Goal: Task Accomplishment & Management: Complete application form

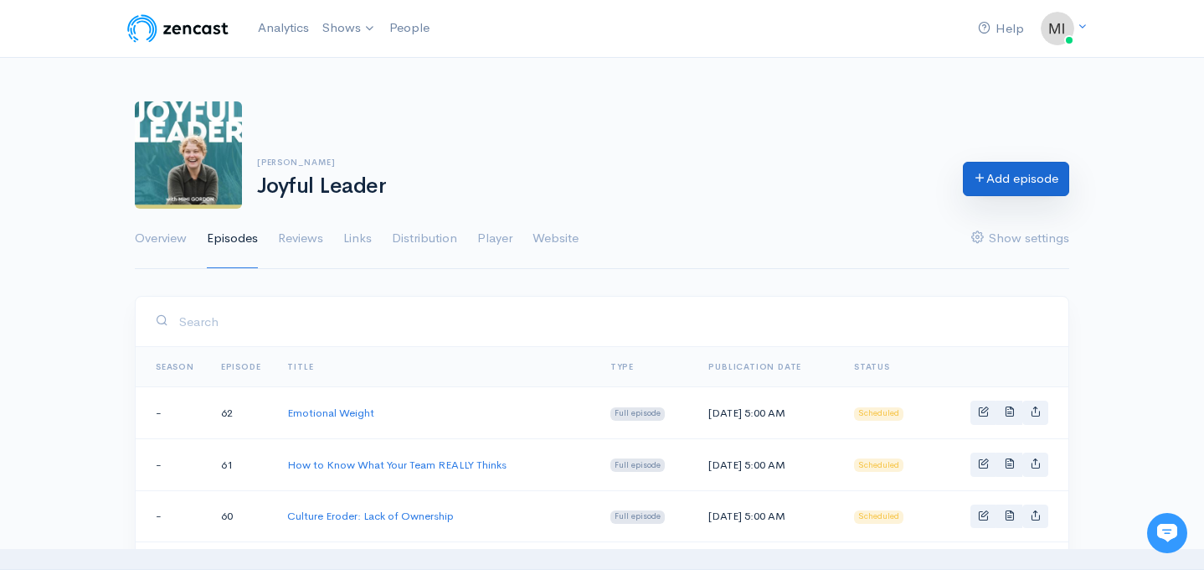
click at [1018, 186] on link "Add episode" at bounding box center [1016, 179] width 106 height 34
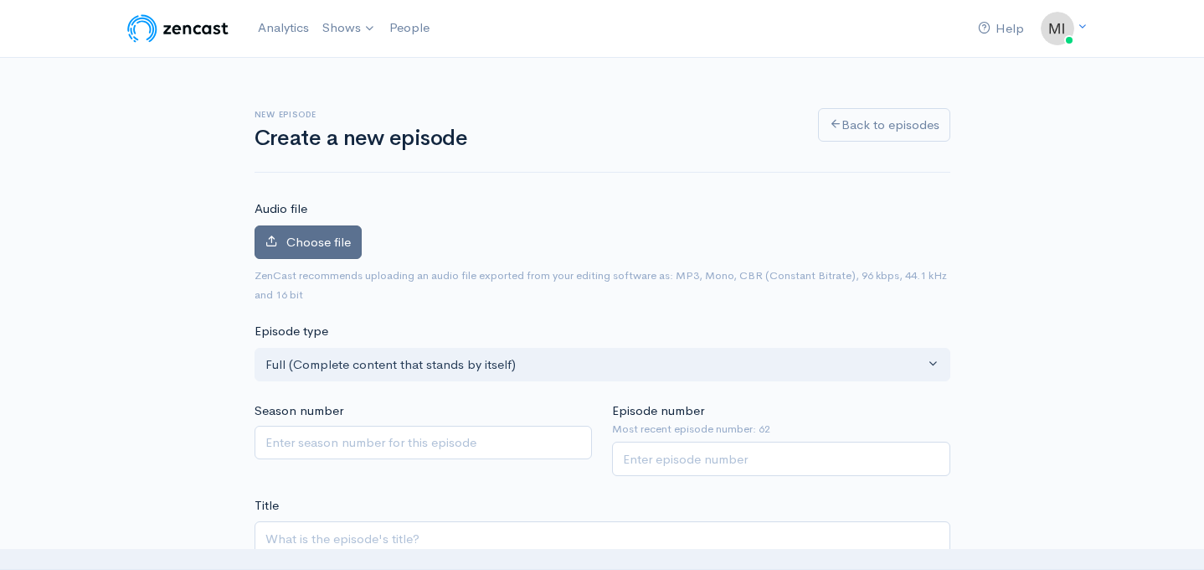
click at [312, 240] on span "Choose file" at bounding box center [318, 242] width 64 height 16
click at [0, 0] on input "Choose file" at bounding box center [0, 0] width 0 height 0
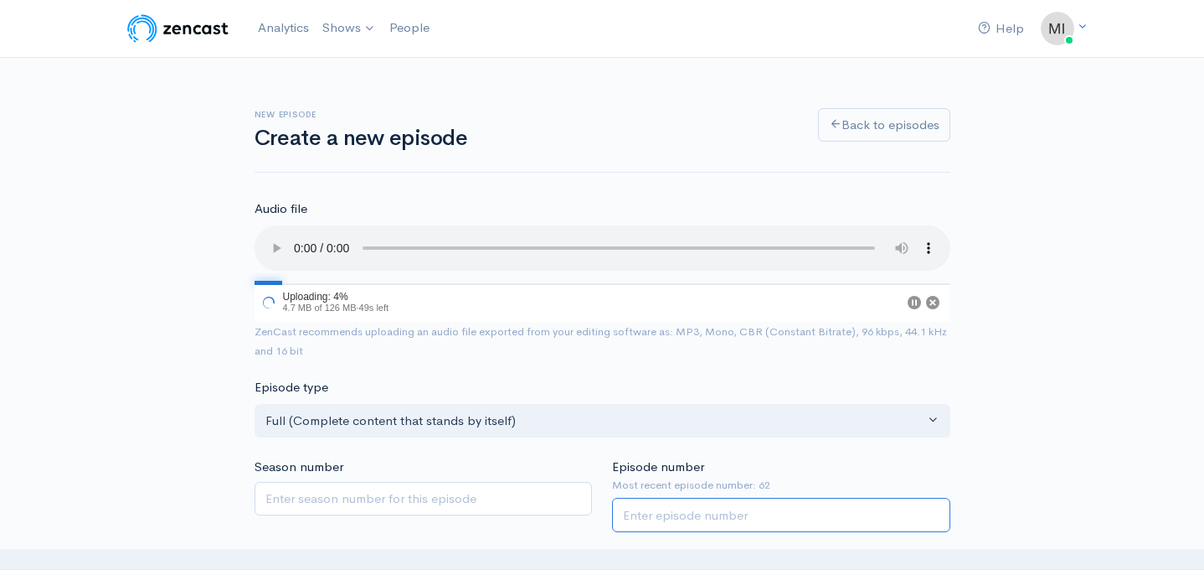
click at [702, 518] on input "Episode number" at bounding box center [781, 515] width 338 height 34
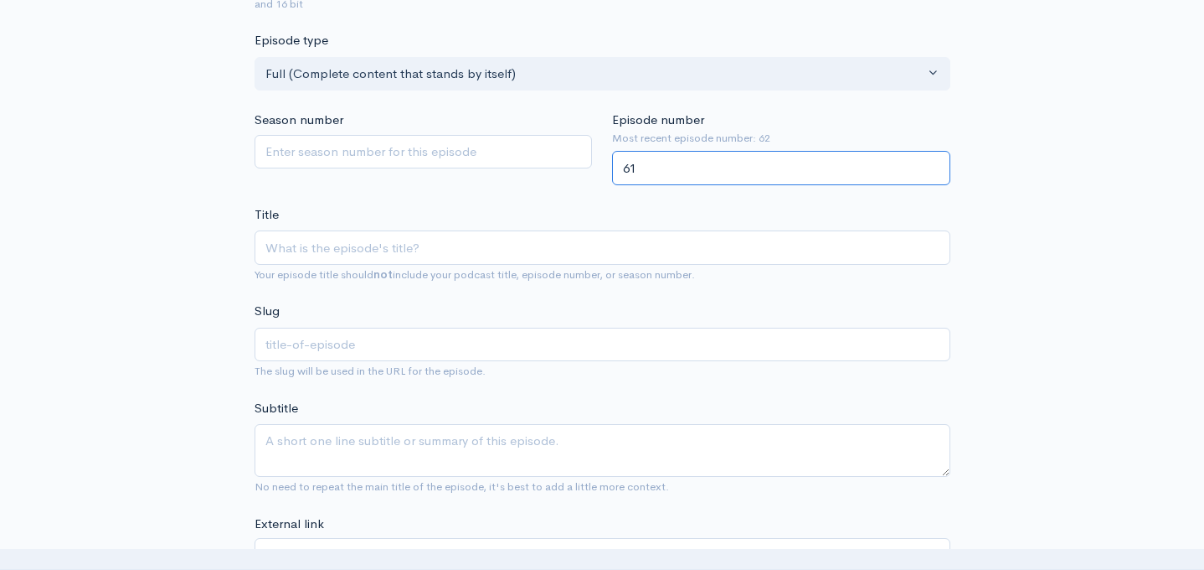
scroll to position [348, 0]
type input "61"
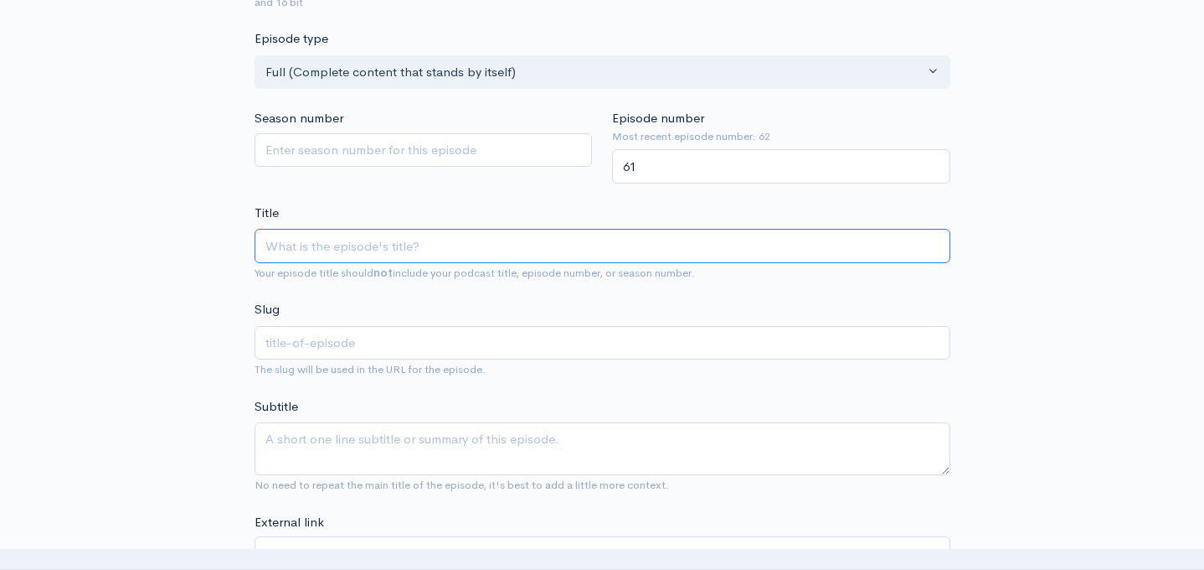
click at [372, 246] on input "Title" at bounding box center [603, 246] width 696 height 34
type input "R"
type input "r"
type input "Re"
type input "re"
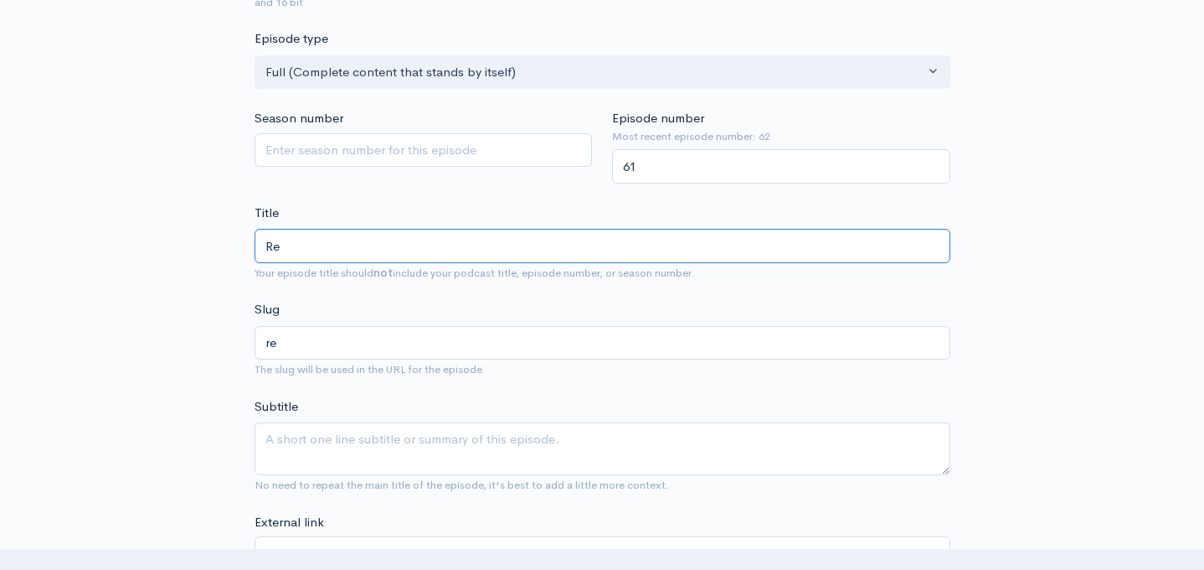
type input "Res"
type input "res"
type input "Resi"
type input "resi"
type input "Resis"
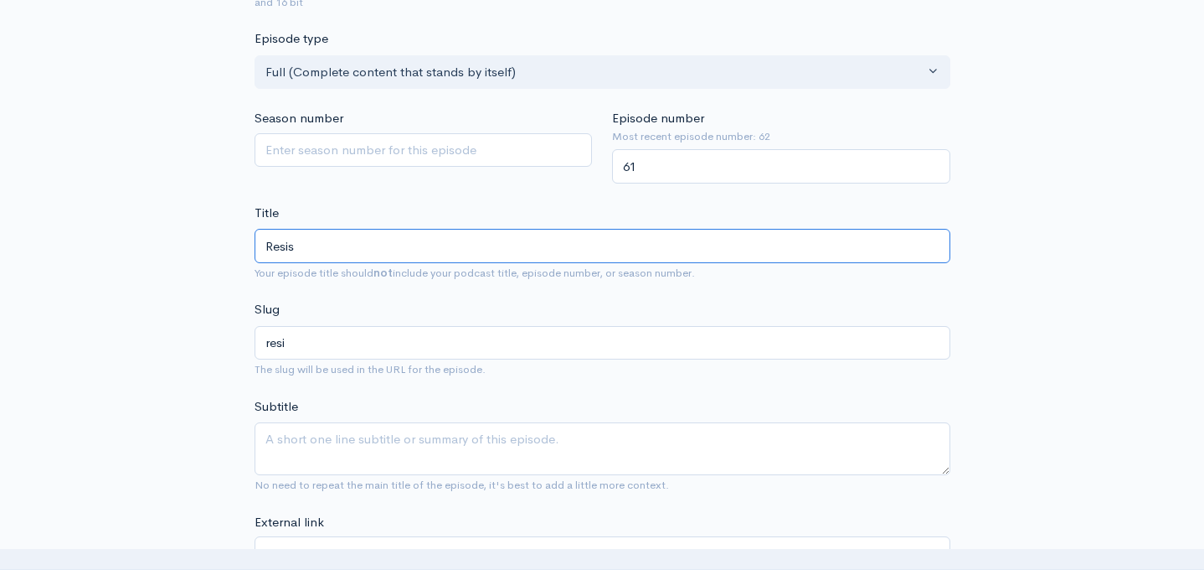
type input "resis"
type input "Resist"
type input "resist"
type input "Resista"
type input "resista"
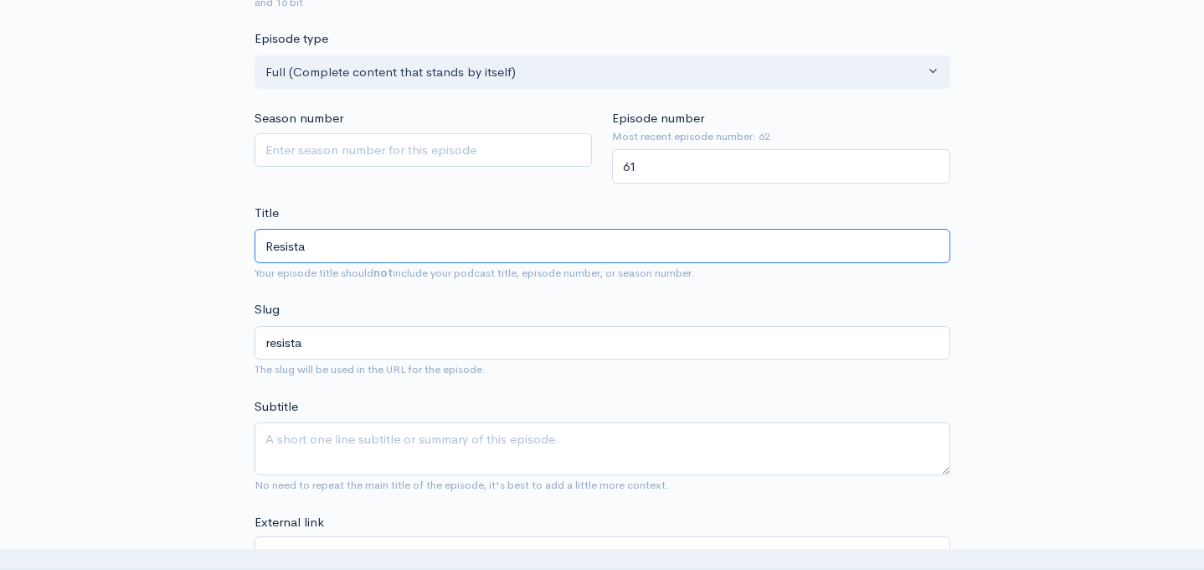
type input "Resistan"
type input "resistan"
type input "Resistanc"
type input "resistanc"
type input "Resistance"
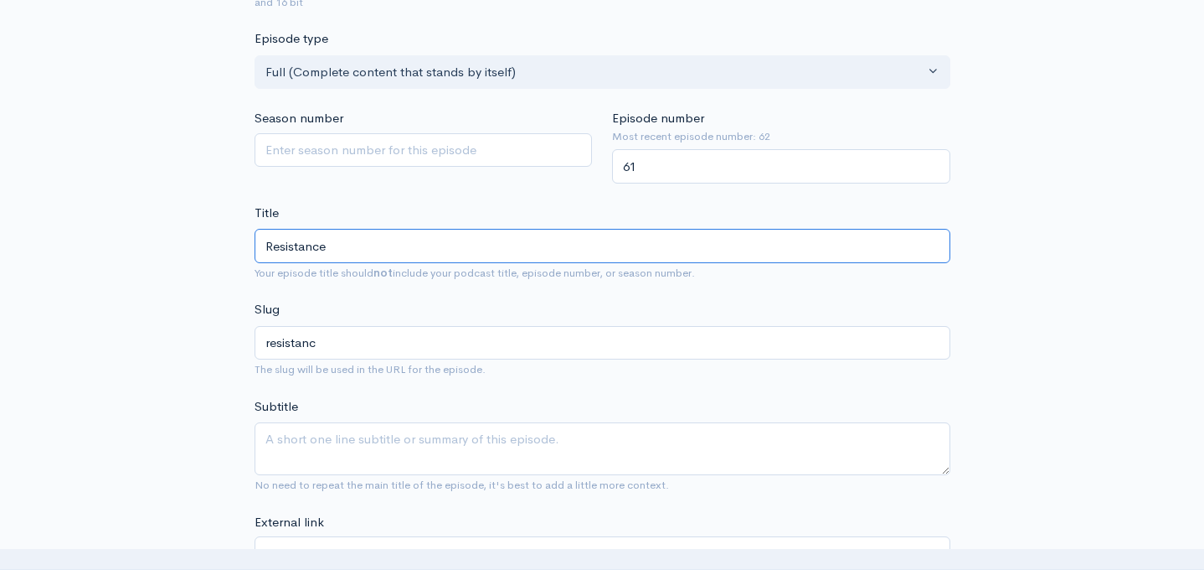
type input "resistance"
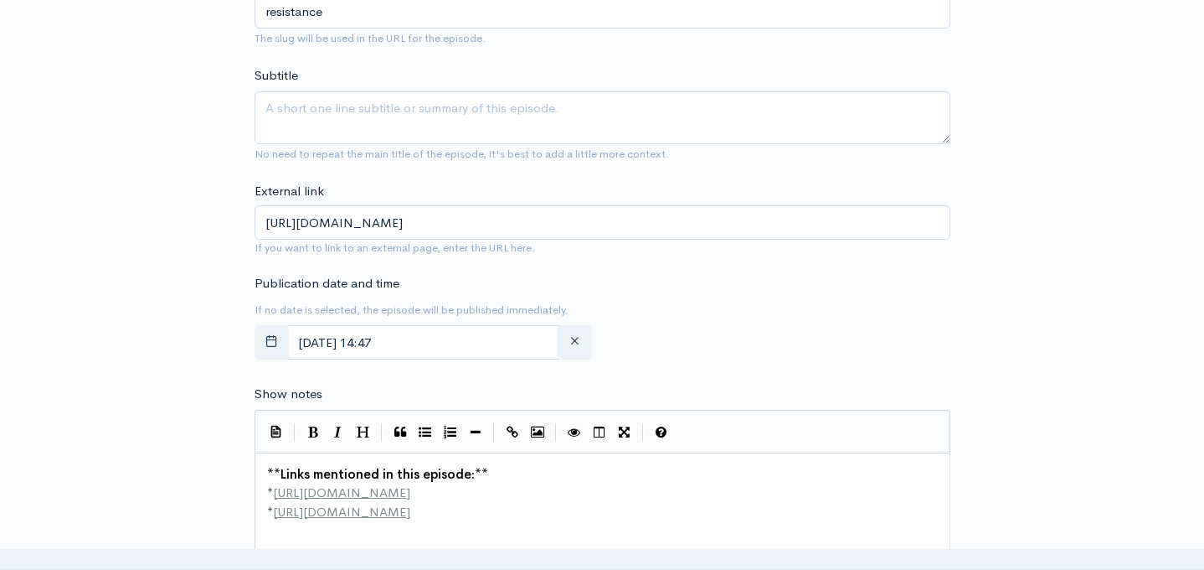
scroll to position [719, 0]
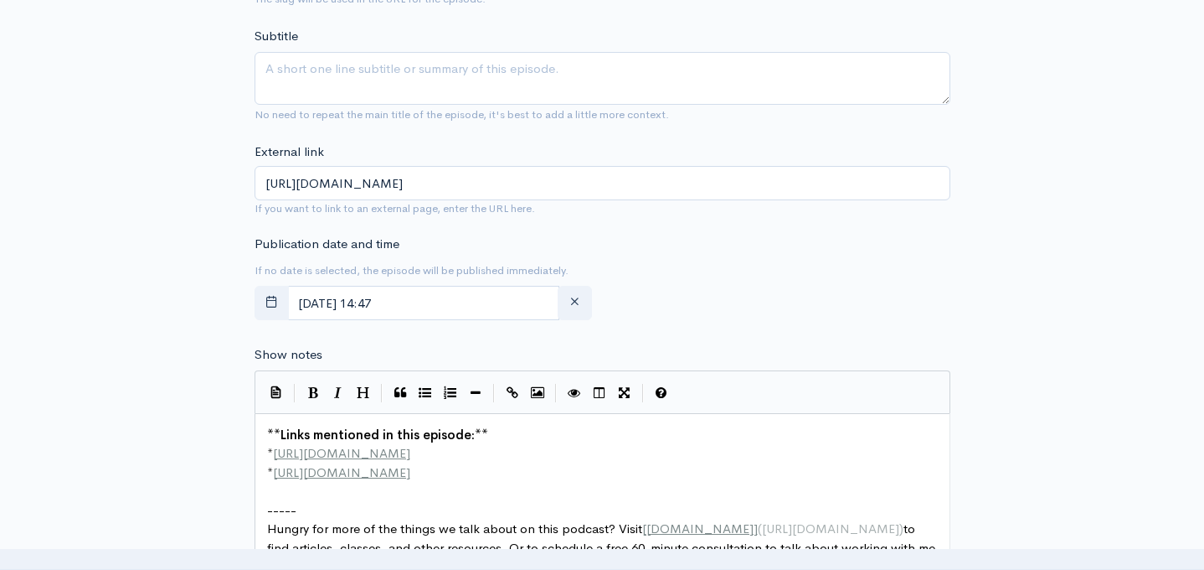
type input "Resistance"
click at [436, 307] on input "August, 27 2025 14:47" at bounding box center [423, 303] width 273 height 34
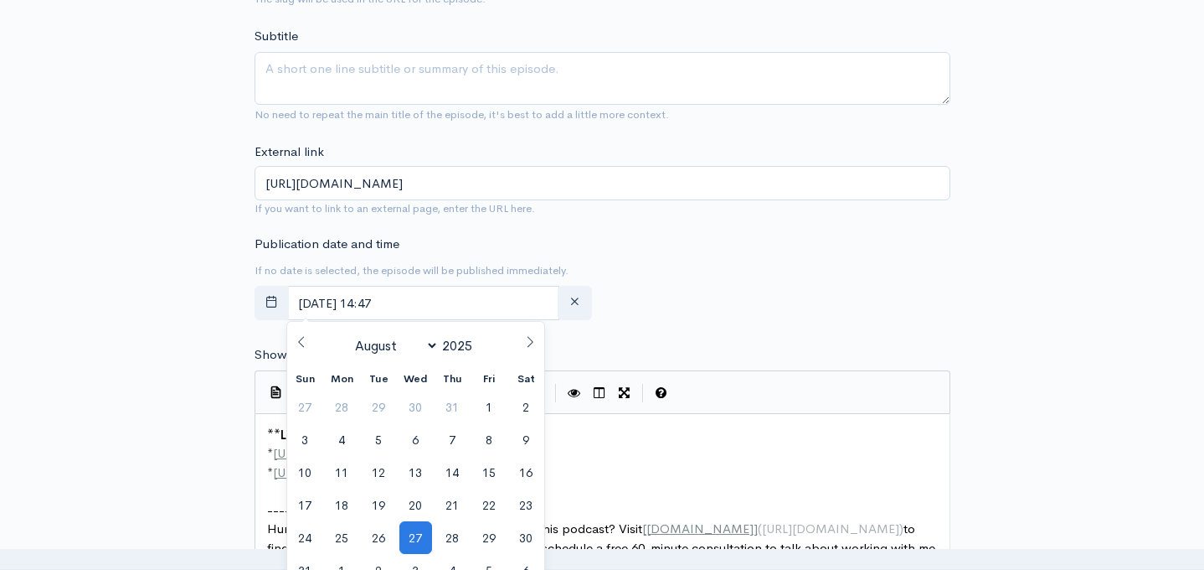
click at [530, 340] on icon at bounding box center [530, 342] width 12 height 12
select select "10"
click at [447, 508] on span "20" at bounding box center [452, 504] width 33 height 33
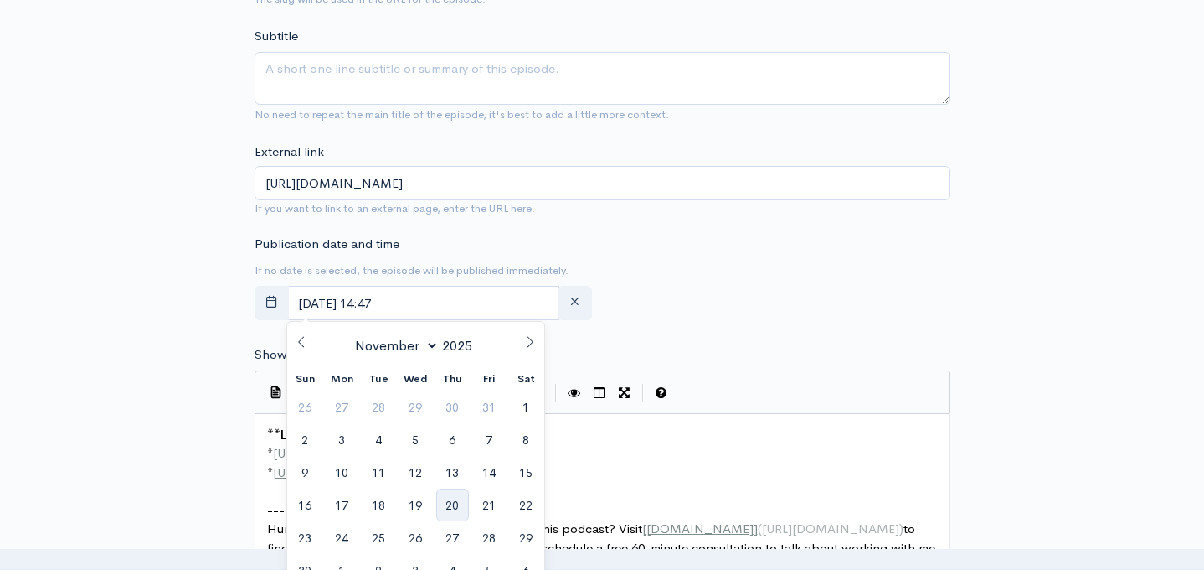
type input "November, 20 2025 14:47"
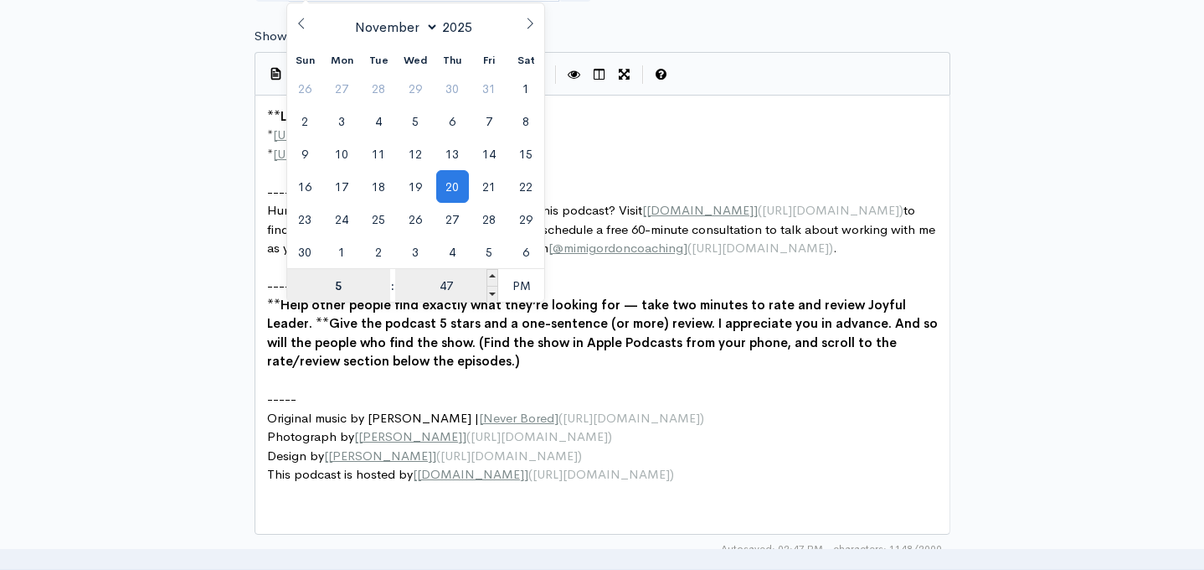
type input "5"
type input "November, 20 2025 17:47"
type input "05"
click at [436, 291] on input "47" at bounding box center [446, 286] width 103 height 34
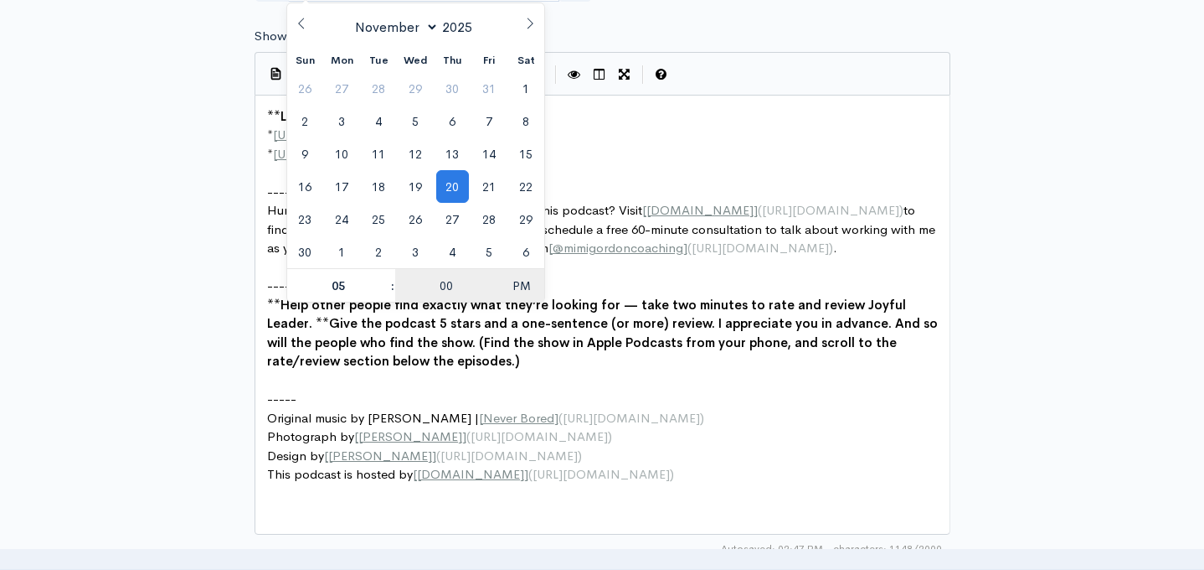
type input "00"
click at [516, 277] on span "PM" at bounding box center [521, 286] width 46 height 34
type input "[DATE] 05:00"
click at [627, 277] on pre "​" at bounding box center [603, 267] width 678 height 19
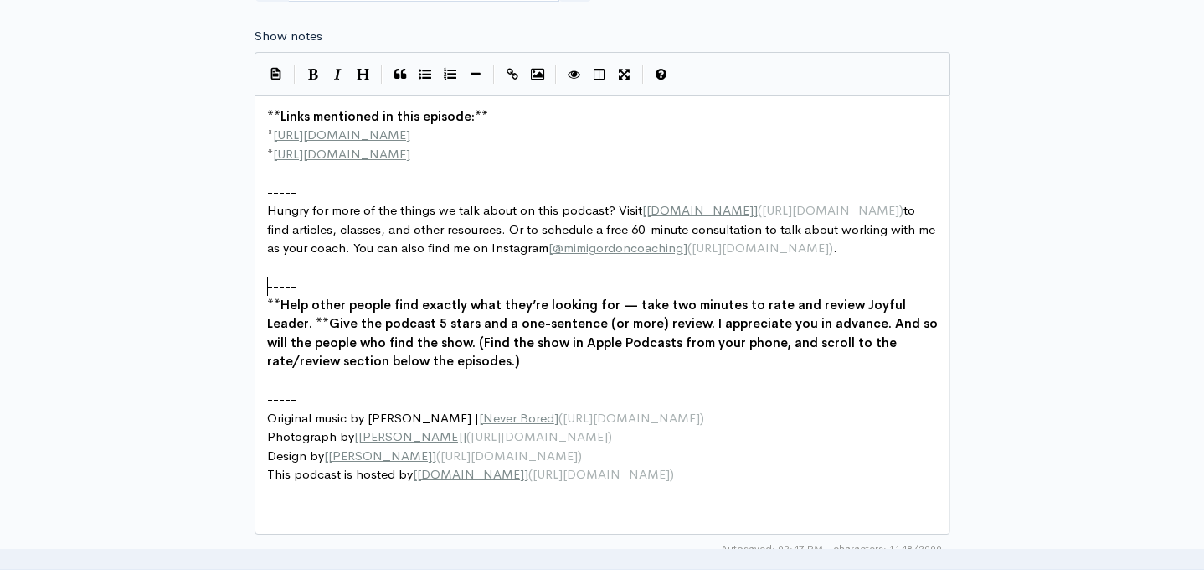
scroll to position [6, 0]
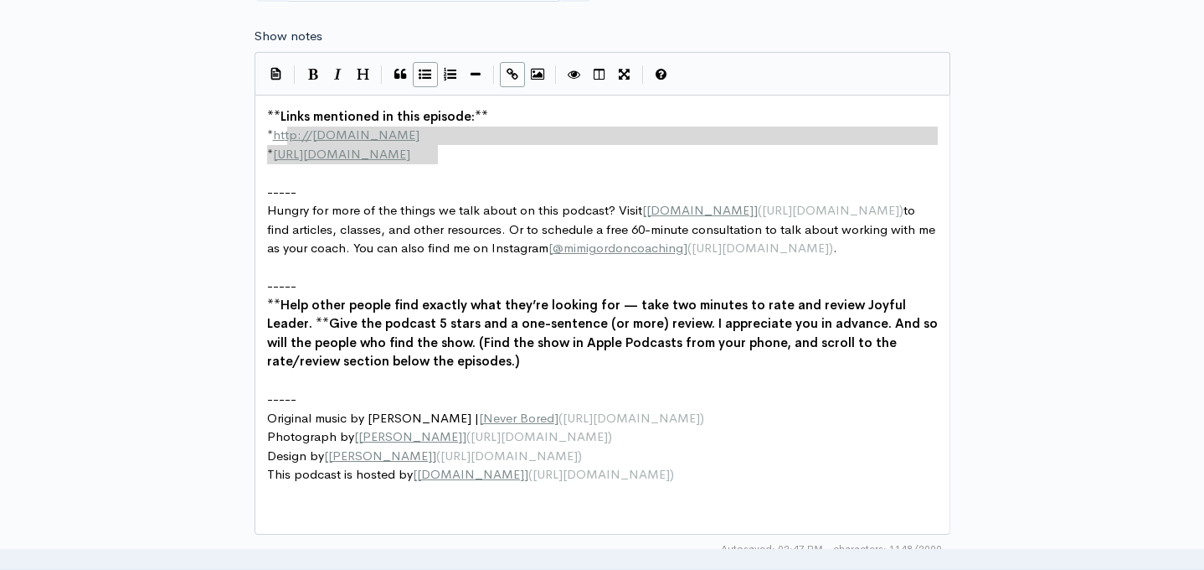
type textarea "**Links mentioned in this episode:** * http://example.com * http://second-examp…"
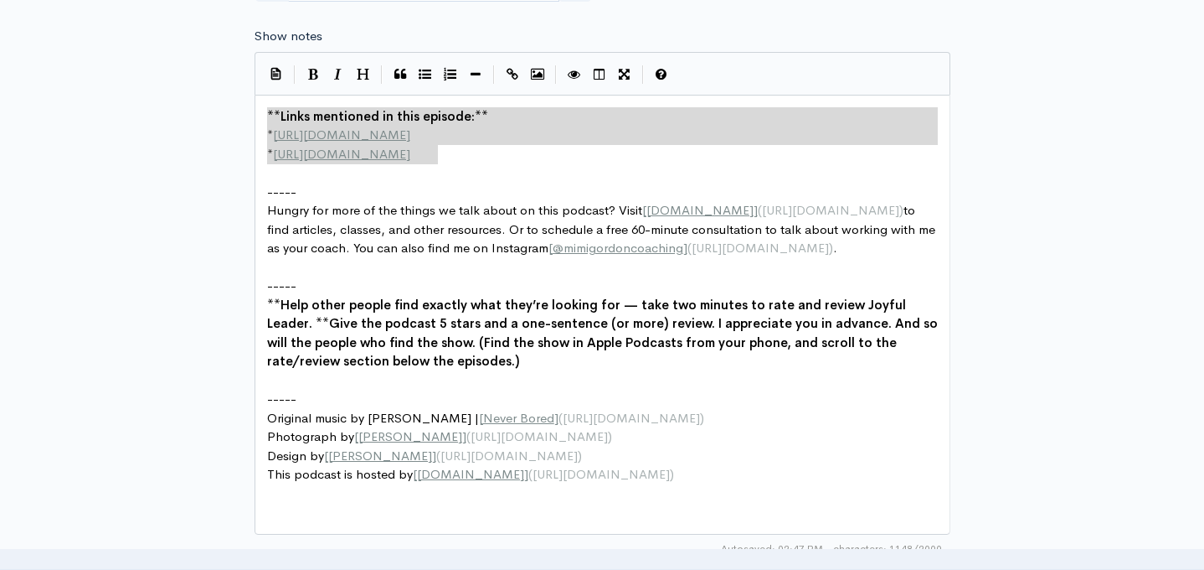
drag, startPoint x: 457, startPoint y: 154, endPoint x: 254, endPoint y: 102, distance: 210.1
paste textarea
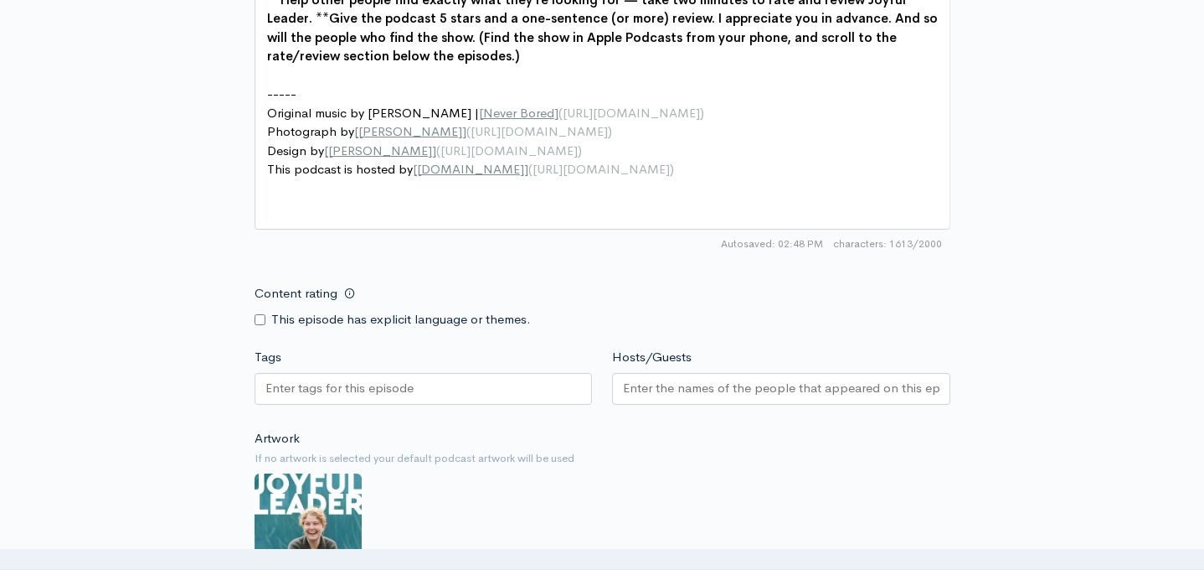
scroll to position [1607, 0]
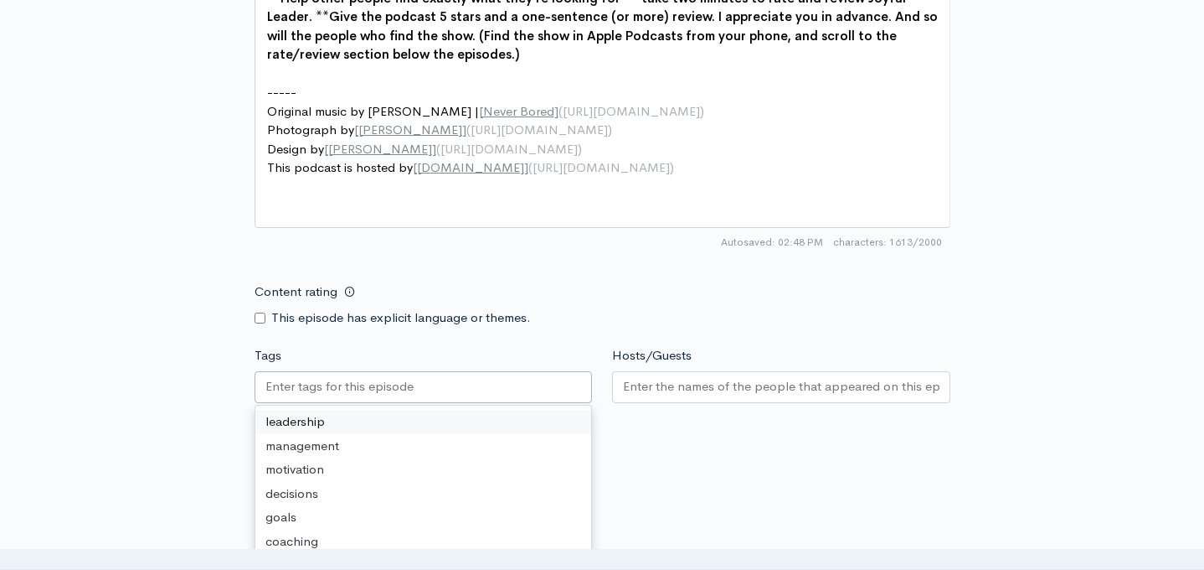
click at [354, 379] on input "Tags" at bounding box center [341, 386] width 151 height 19
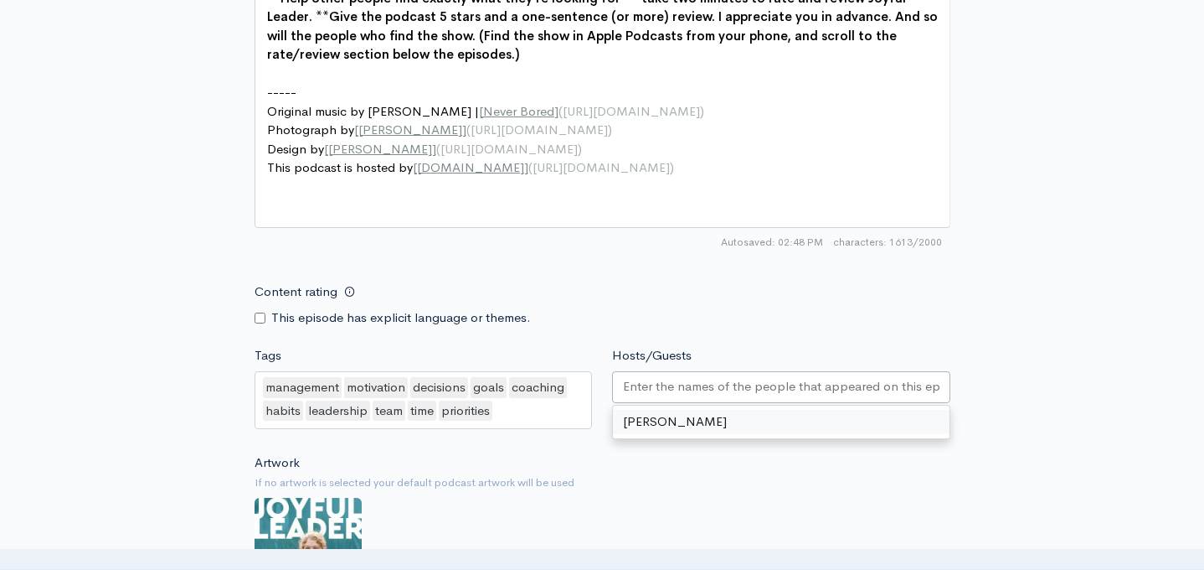
click at [692, 396] on div at bounding box center [781, 387] width 338 height 32
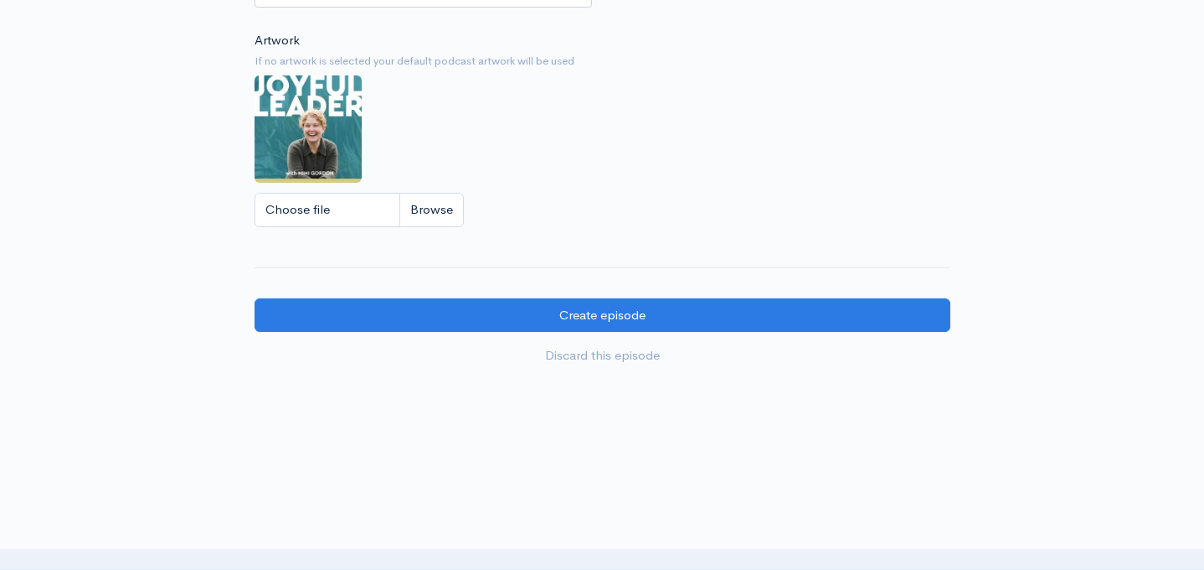
scroll to position [2108, 0]
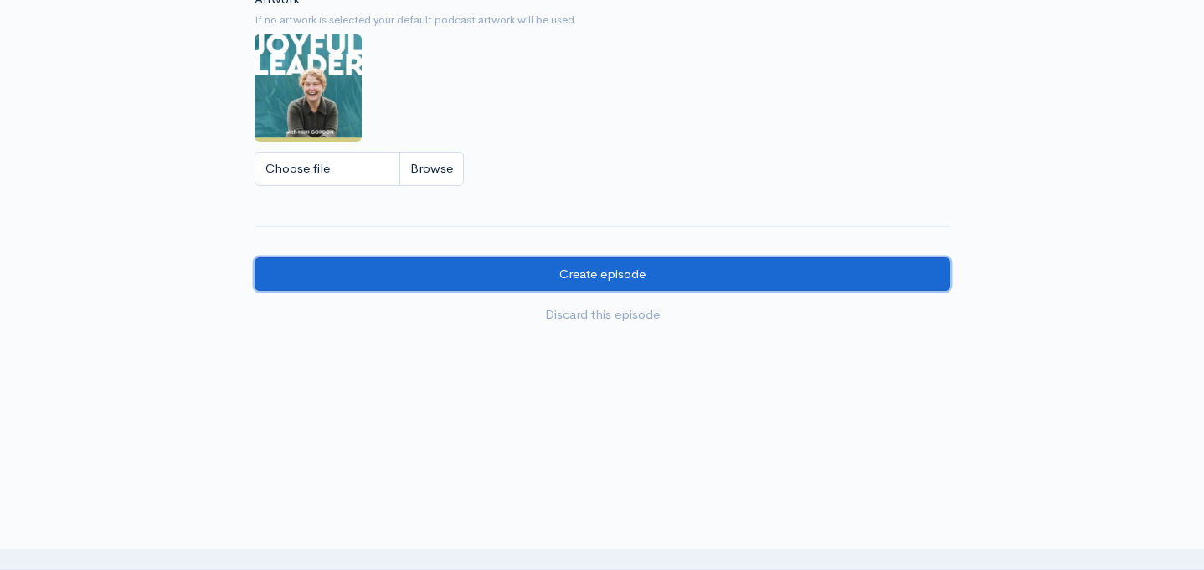
click at [565, 279] on input "Create episode" at bounding box center [603, 274] width 696 height 34
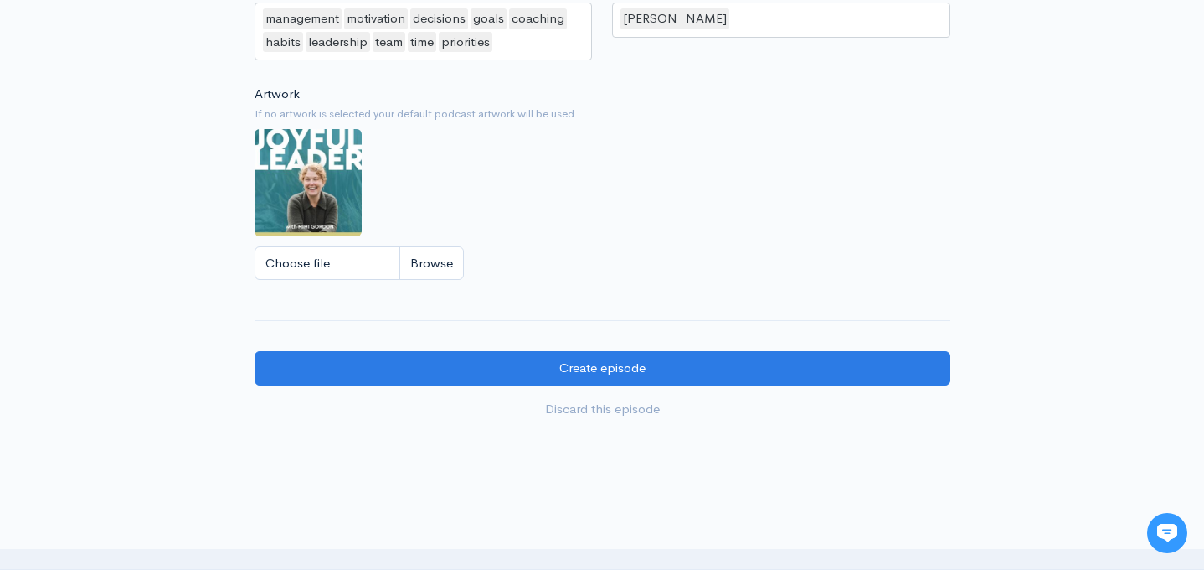
scroll to position [2092, 0]
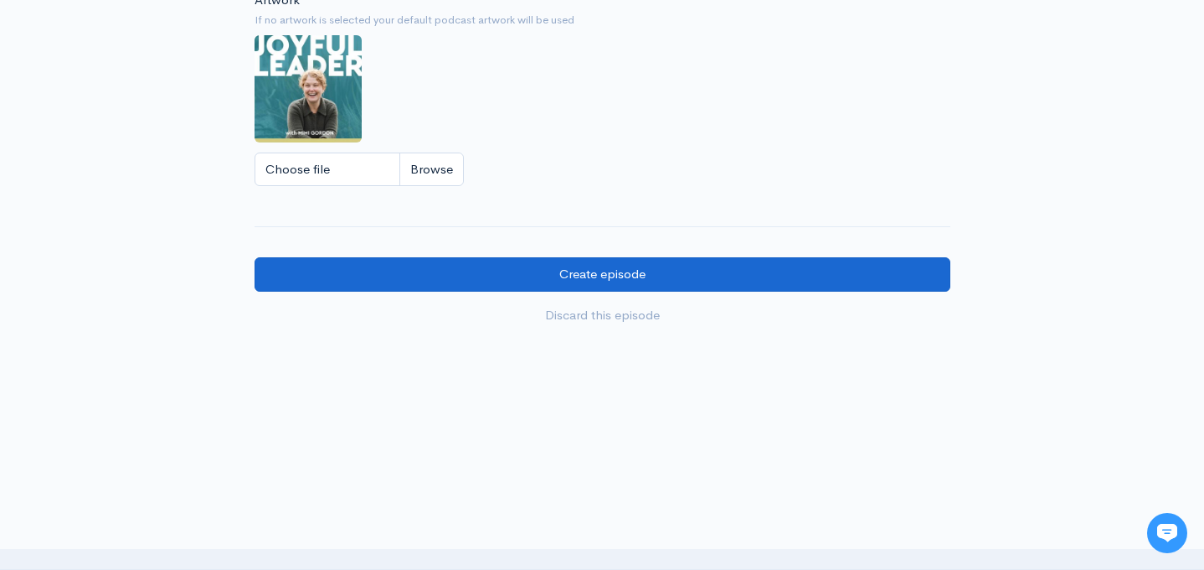
type input "63"
click at [552, 273] on input "Create episode" at bounding box center [603, 274] width 696 height 34
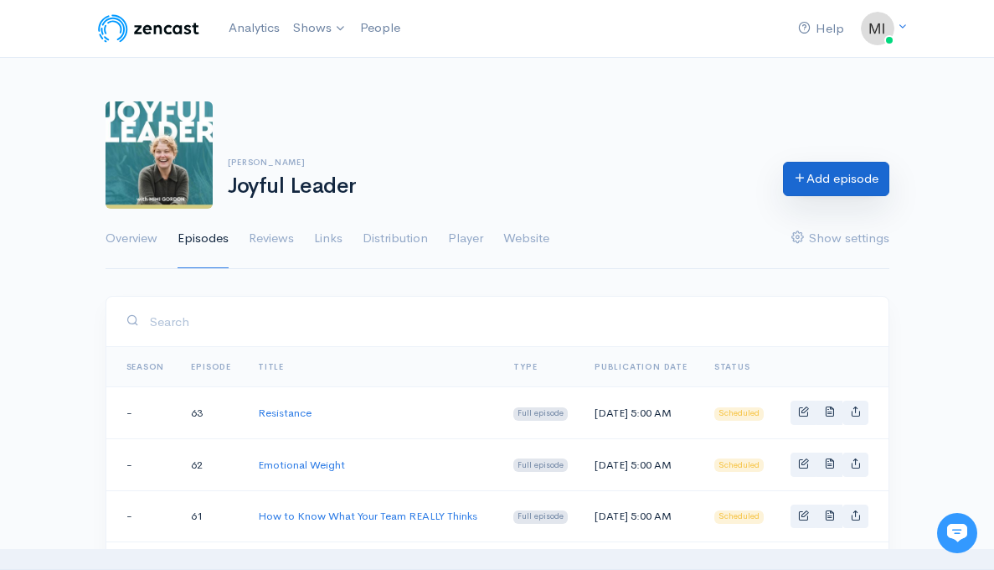
click at [828, 178] on link "Add episode" at bounding box center [836, 179] width 106 height 34
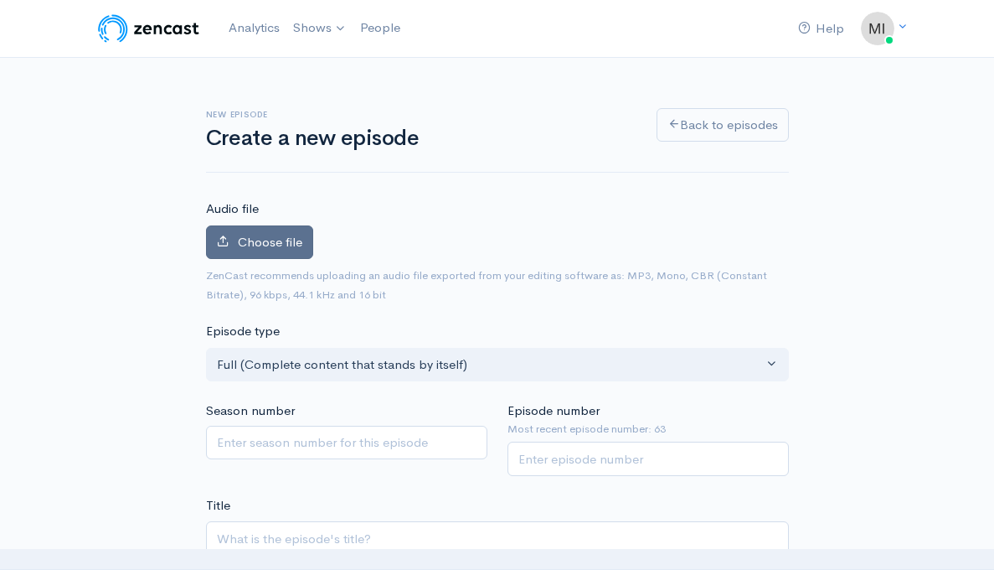
click at [279, 231] on label "Choose file" at bounding box center [259, 242] width 107 height 34
click at [0, 0] on input "Choose file" at bounding box center [0, 0] width 0 height 0
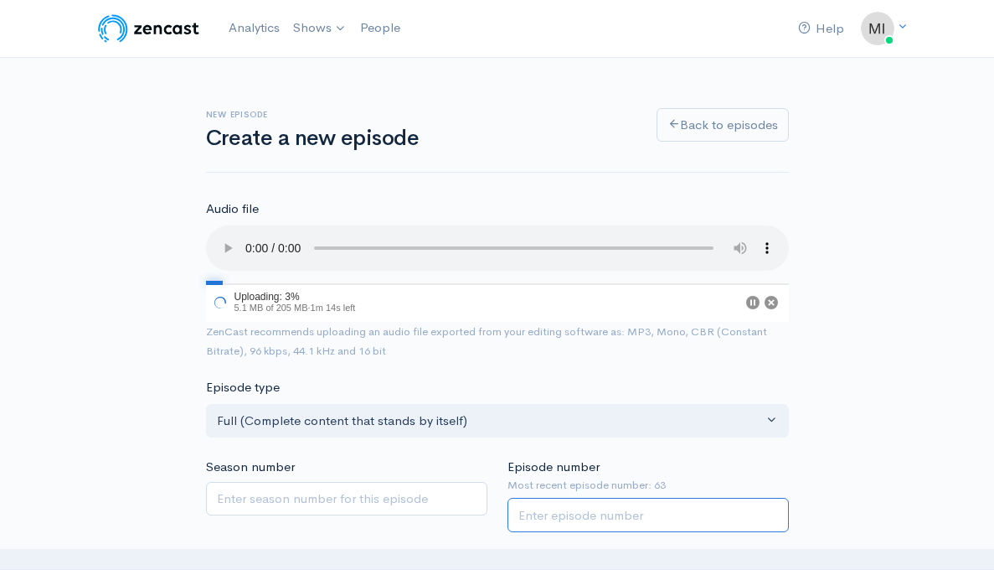
click at [578, 521] on input "Episode number" at bounding box center [648, 515] width 281 height 34
type input "64"
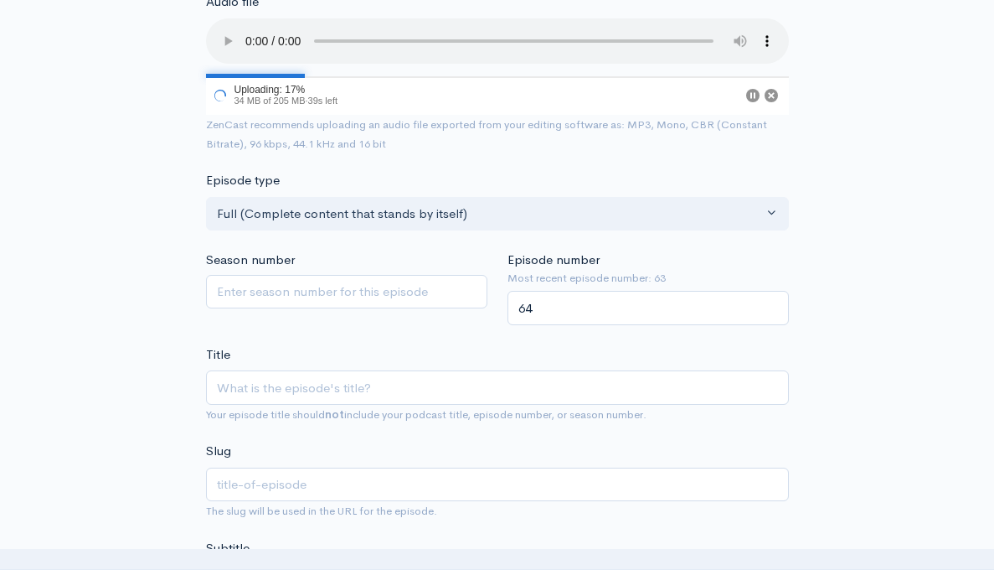
scroll to position [238, 0]
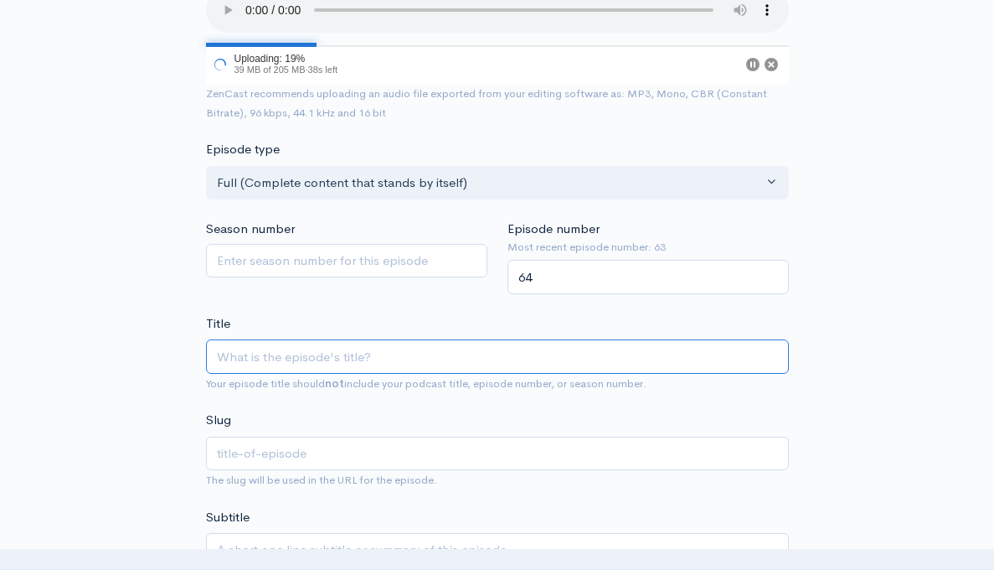
click at [379, 360] on input "Title" at bounding box center [497, 356] width 583 height 34
type input "C"
type input "c"
type input "Cu"
type input "cu"
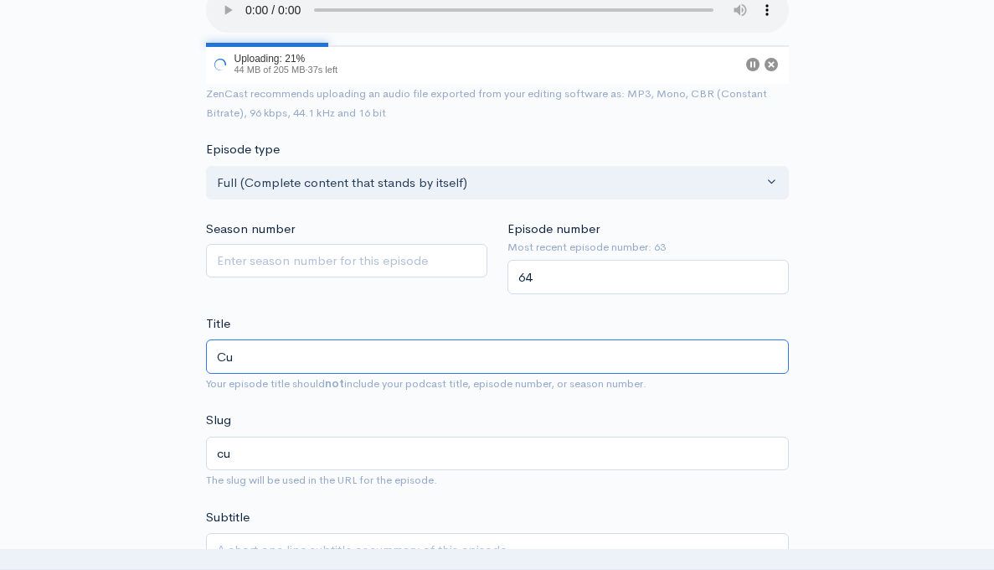
type input "Cut"
type input "cut"
type input "Cu"
type input "cu"
type input "Cul"
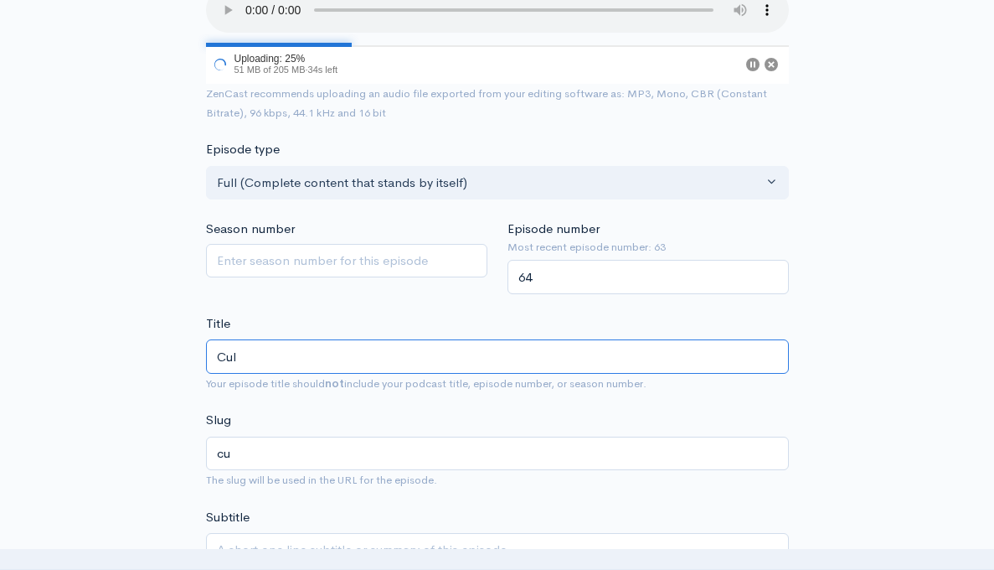
type input "cul"
type input "Cult"
type input "cult"
type input "Cultu"
type input "cultu"
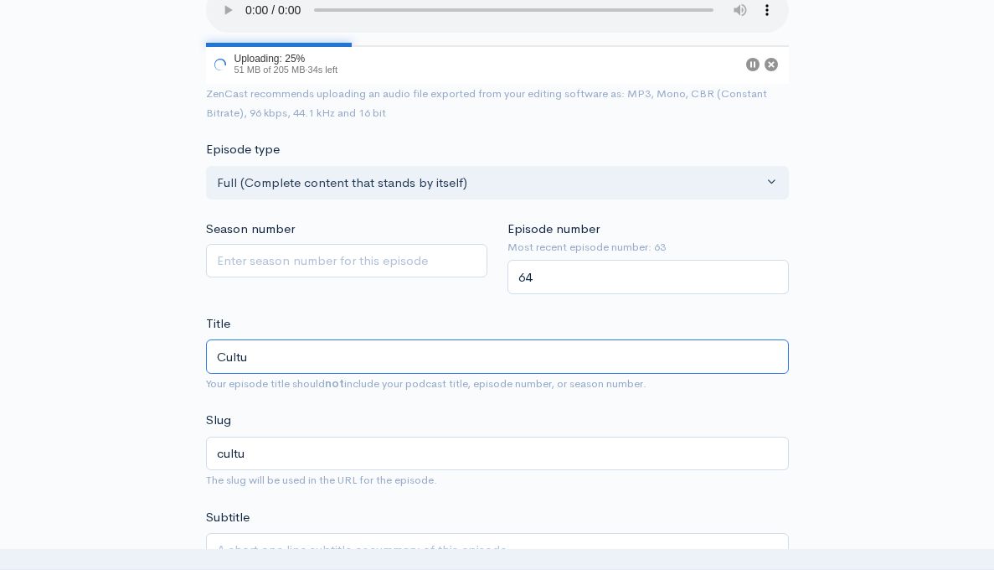
type input "Cultur"
type input "cultur"
type input "Culture"
type input "culture"
type input "Culture E"
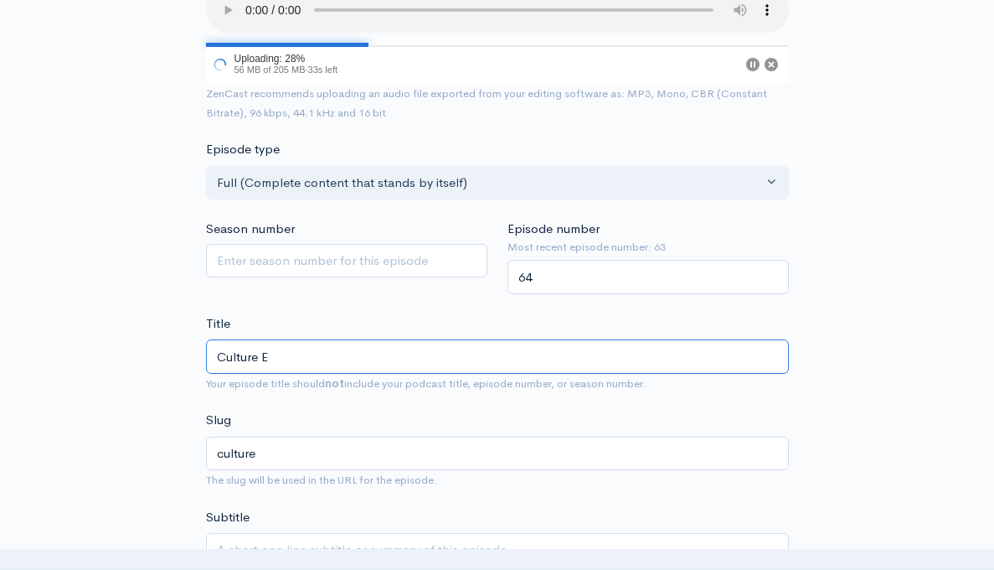
type input "culture-e"
type input "Culture Er"
type input "culture-er"
type input "Culture Ero"
type input "culture-ero"
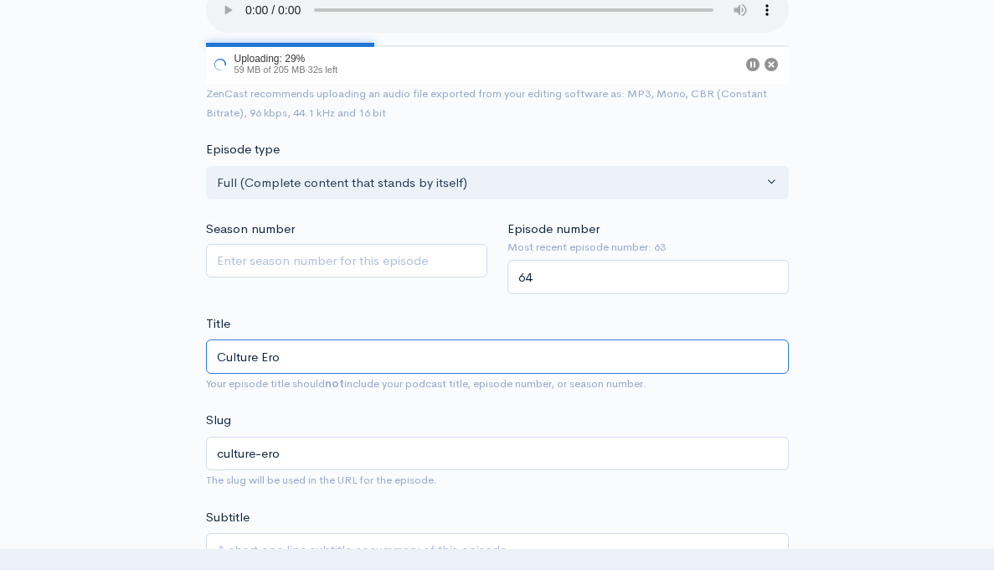
type input "Culture Erod"
type input "culture-erod"
type input "Culture Eroder"
type input "culture-eroder"
type input "Culture Eroder: L"
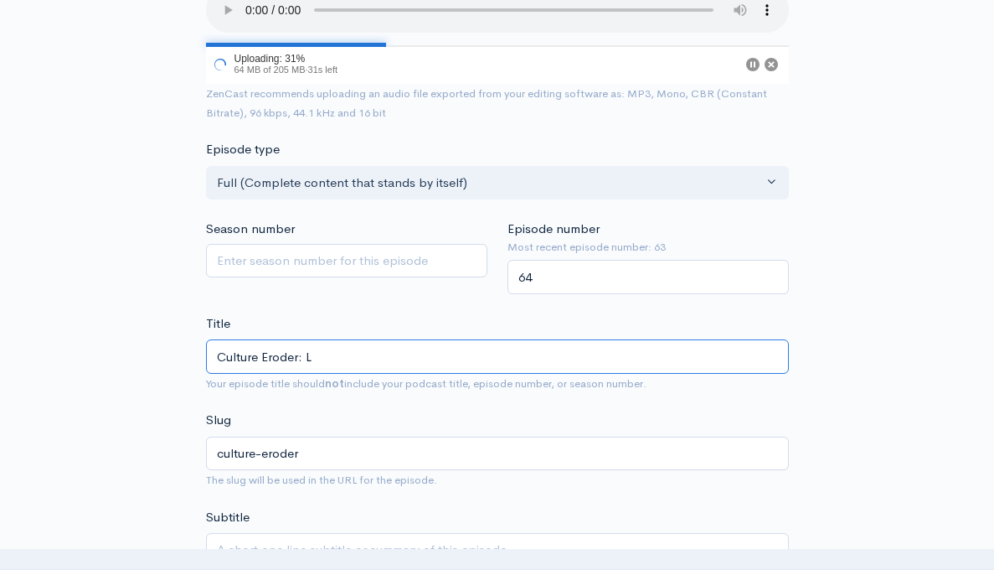
type input "culture-eroder-l"
type input "Culture Eroder: La"
type input "culture-eroder-la"
type input "Culture Eroder: Lac"
type input "culture-eroder-lac"
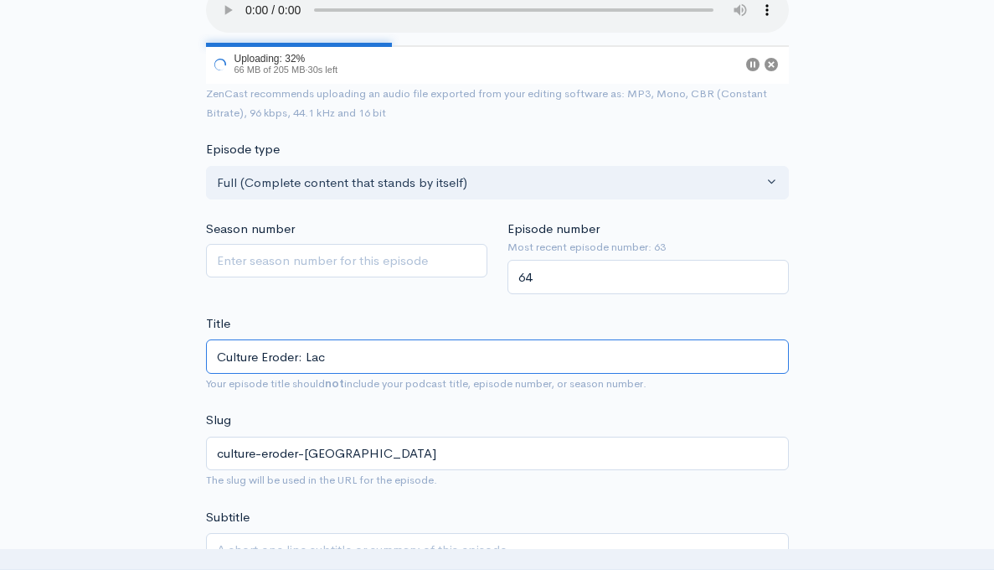
type input "Culture Eroder: Lack"
type input "culture-eroder-lack"
type input "Culture Eroder: Lack o"
type input "culture-eroder-lack-o"
type input "Culture Eroder: Lack of"
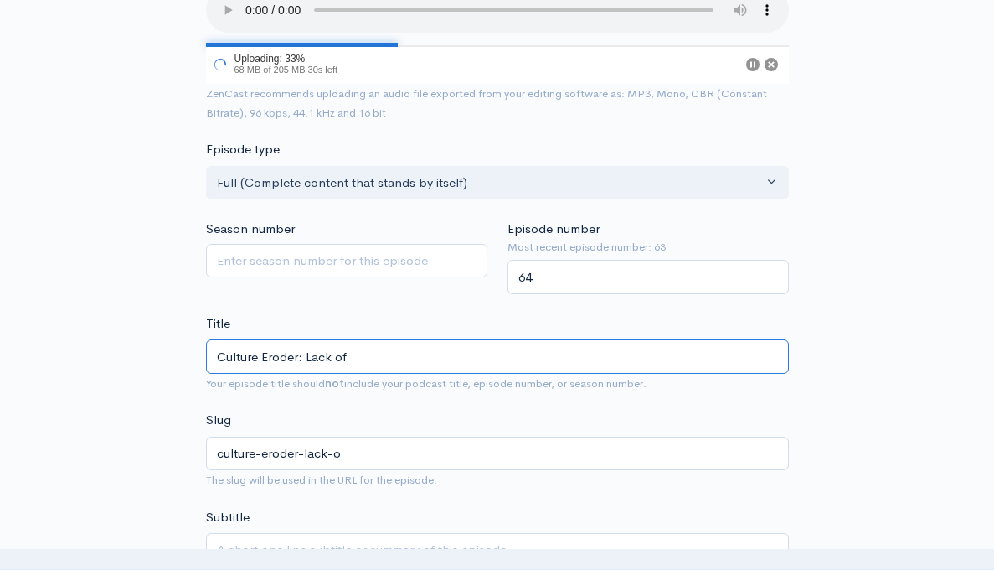
type input "culture-eroder-lack-of"
type input "Culture Eroder: Lack of A"
type input "culture-eroder-lack-of-a"
type input "Culture Eroder: Lack of Ap"
type input "culture-eroder-lack-of-ap"
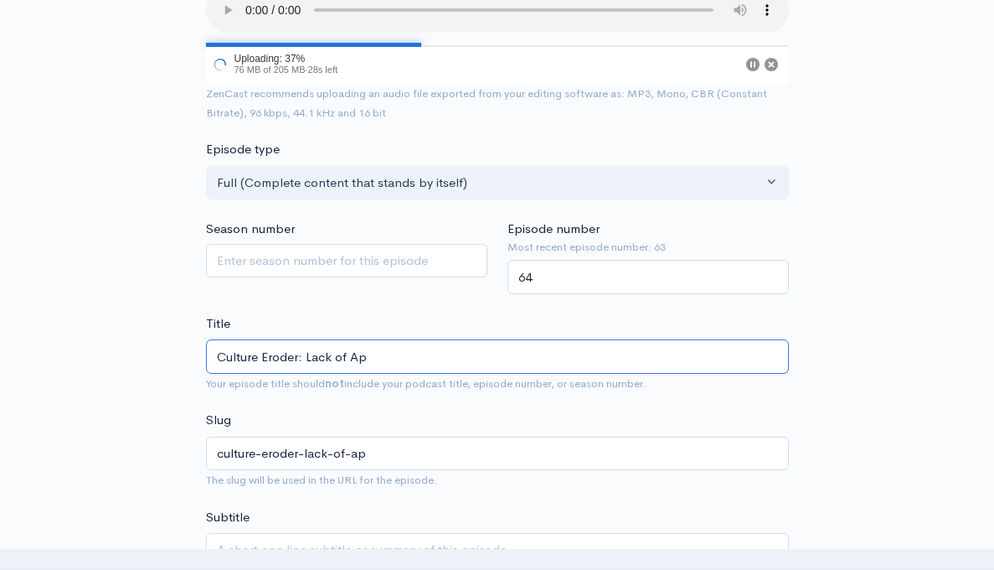
type input "Culture Eroder: Lack of App"
type input "culture-eroder-lack-of-app"
type input "Culture Eroder: Lack of Appr"
type input "culture-eroder-lack-of-appr"
type input "Culture Eroder: Lack of Appre"
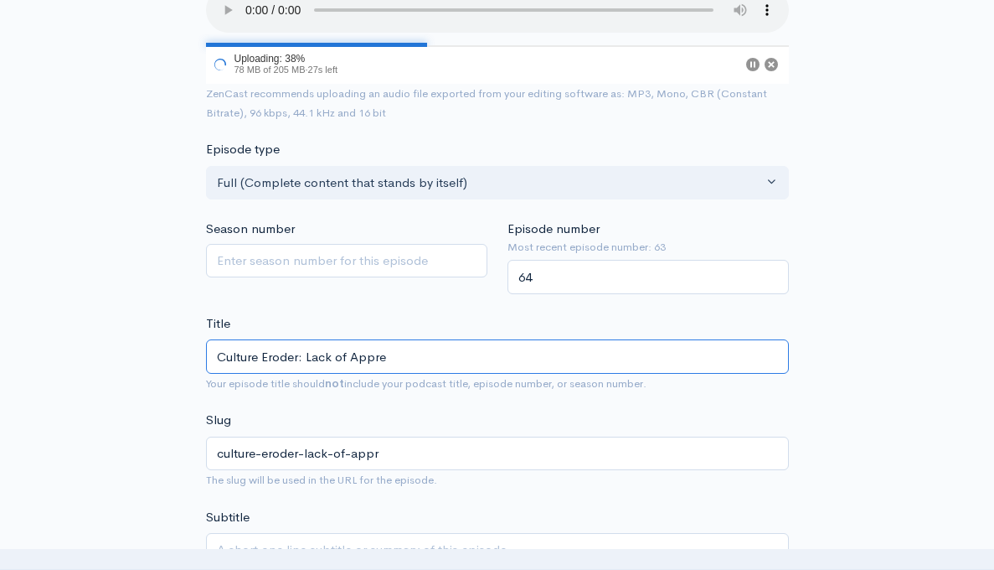
type input "culture-eroder-lack-of-appre"
type input "Culture Eroder: Lack of Apprec"
type input "culture-eroder-lack-of-apprec"
type input "Culture Eroder: Lack of Appreci"
type input "culture-eroder-lack-of-appreci"
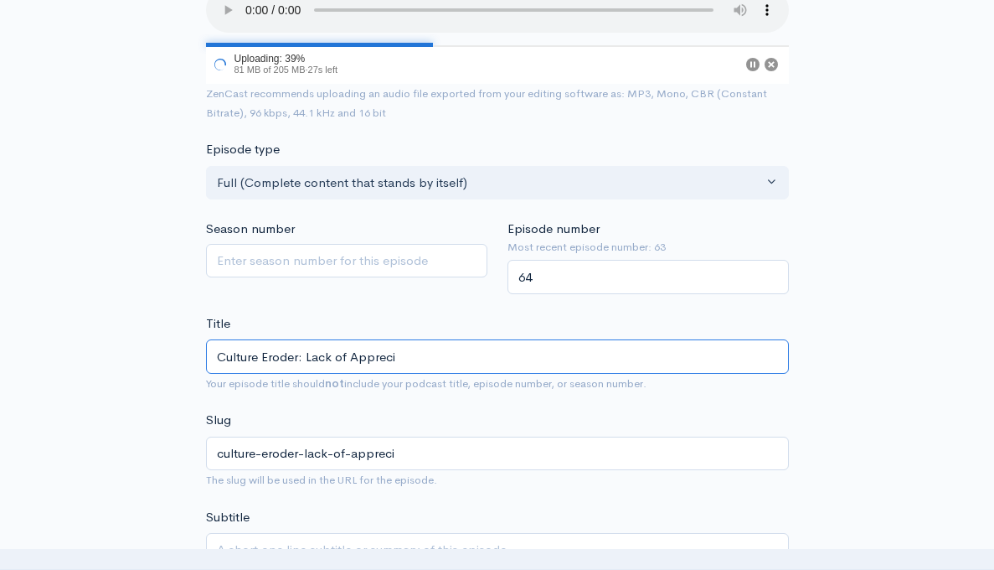
type input "Culture Eroder: Lack of Apprecia"
type input "culture-eroder-lack-of-apprecia"
type input "Culture Eroder: Lack of Appreciat"
type input "culture-eroder-lack-of-appreciat"
type input "Culture Eroder: Lack of Appreciati"
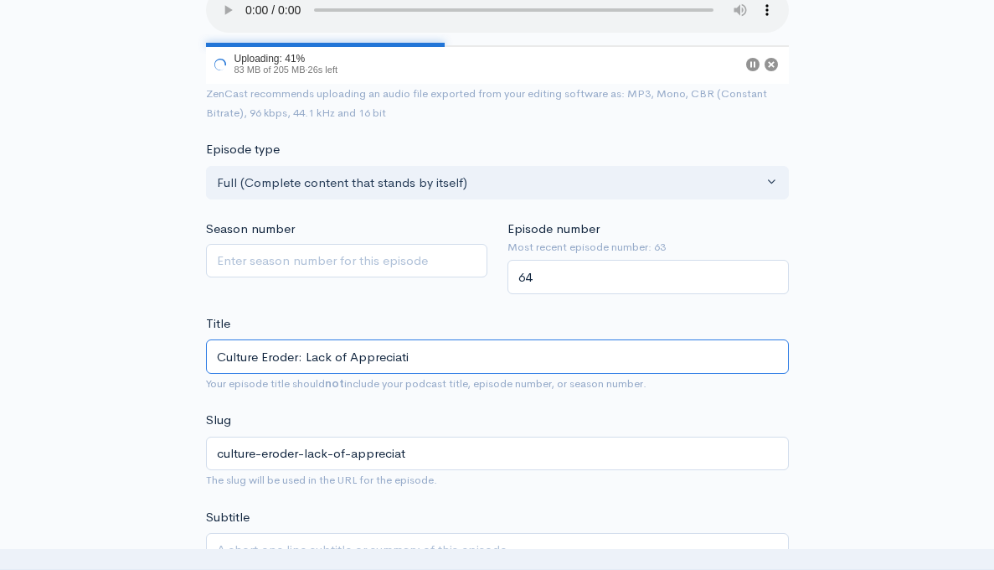
type input "culture-eroder-lack-of-appreciati"
type input "Culture Eroder: Lack of Appreciatio"
type input "culture-eroder-lack-of-appreciatio"
type input "Culture Eroder: Lack of Appreciation"
type input "culture-eroder-lack-of-appreciation"
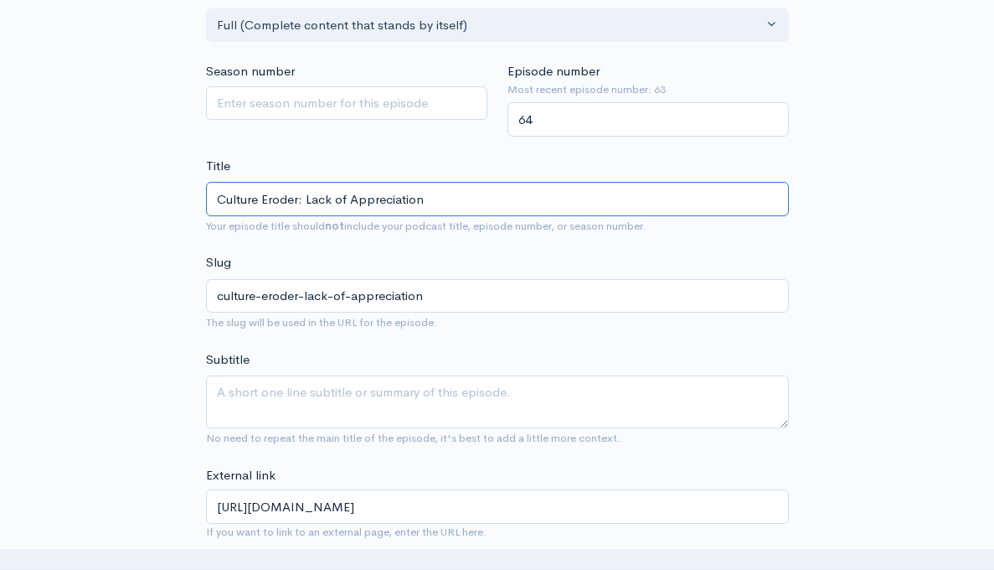
scroll to position [559, 0]
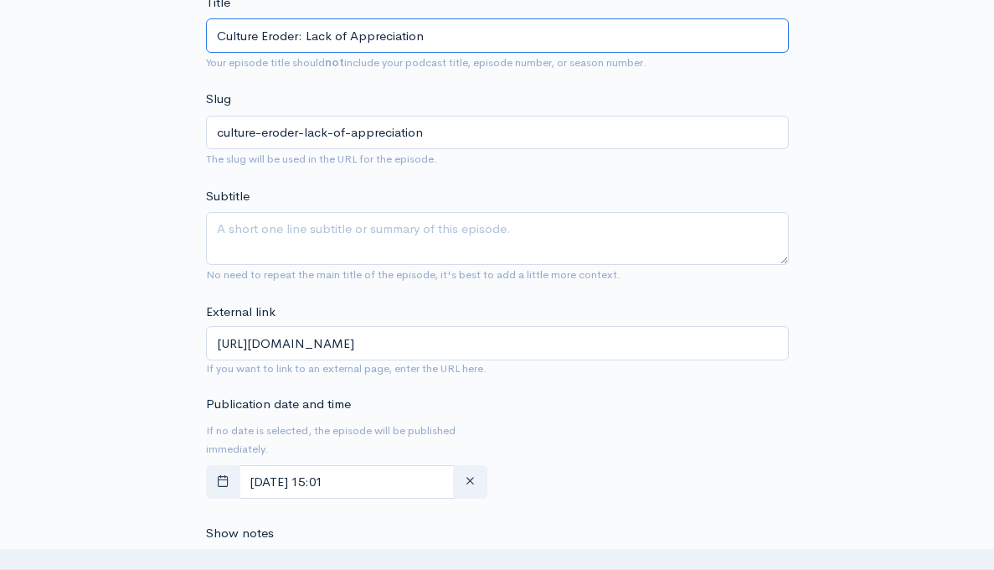
type input "Culture Eroder: Lack of Appreciation"
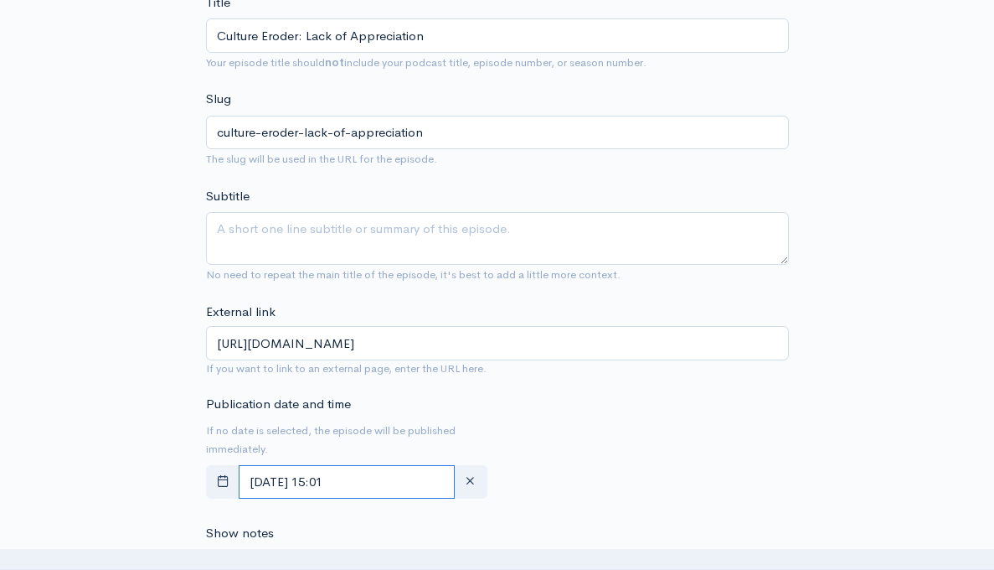
click at [364, 482] on input "August, 27 2025 15:01" at bounding box center [347, 482] width 216 height 34
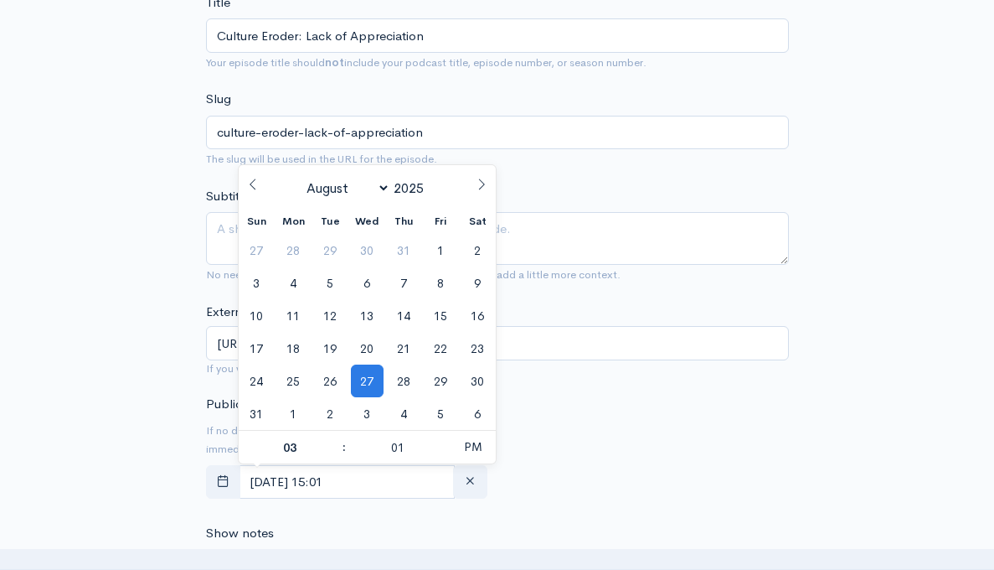
click at [475, 186] on span at bounding box center [481, 179] width 28 height 28
select select "10"
click at [402, 385] on span "27" at bounding box center [404, 380] width 33 height 33
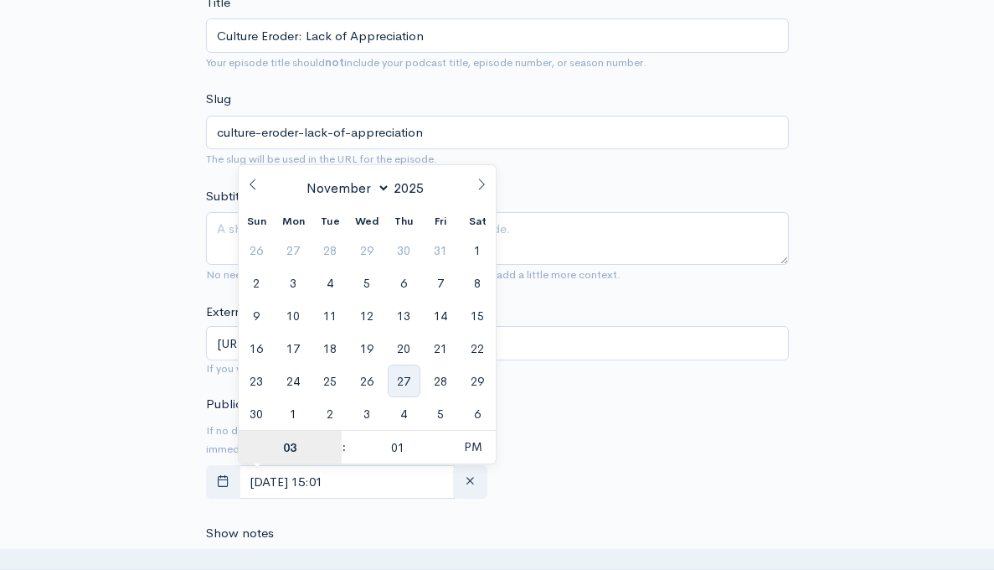
type input "November, 27 2025 15:01"
type input "5"
type input "November, 27 2025 17:01"
type input "05"
click at [392, 446] on input "01" at bounding box center [398, 448] width 103 height 34
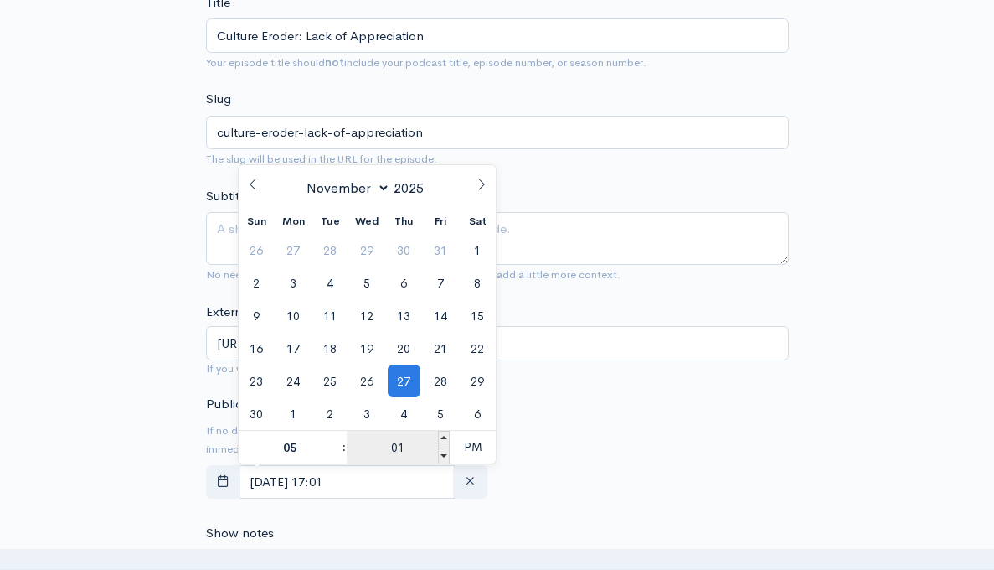
click at [392, 446] on input "01" at bounding box center [398, 448] width 103 height 34
type input "00"
click at [477, 444] on span "PM" at bounding box center [473, 447] width 46 height 34
type input "November, 27 2025 05:00"
click at [562, 451] on div "Publication date and time If no date is selected, the episode will be published…" at bounding box center [497, 449] width 603 height 111
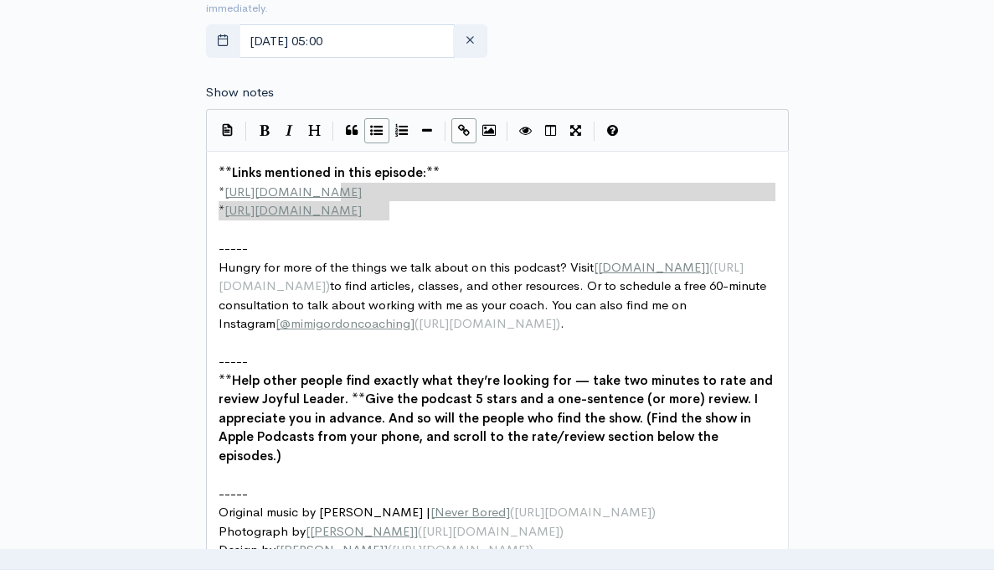
scroll to position [6, 0]
type textarea "**Links mentioned in this episode:** * http://example.com * http://second-examp…"
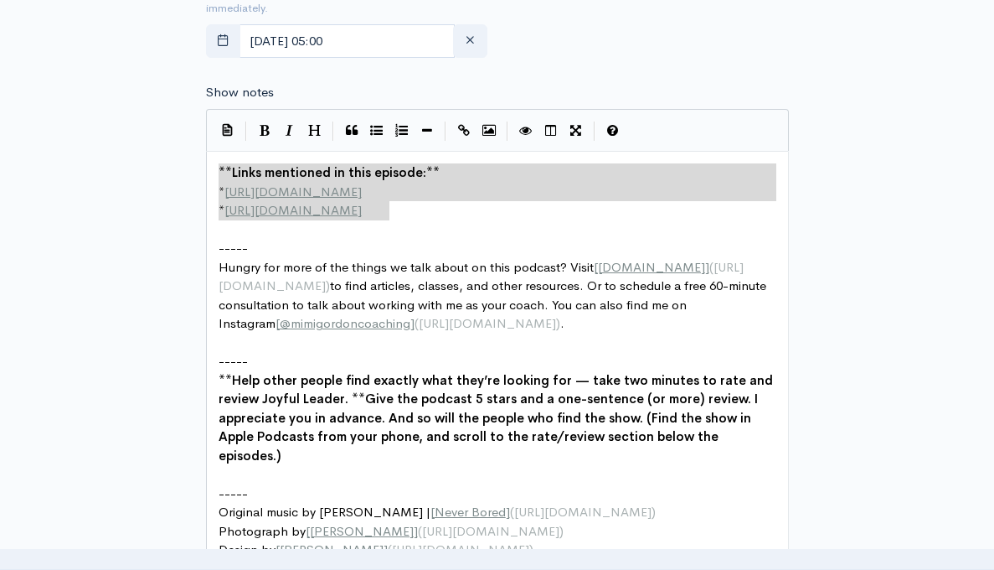
drag, startPoint x: 408, startPoint y: 217, endPoint x: 200, endPoint y: 156, distance: 216.5
paste textarea
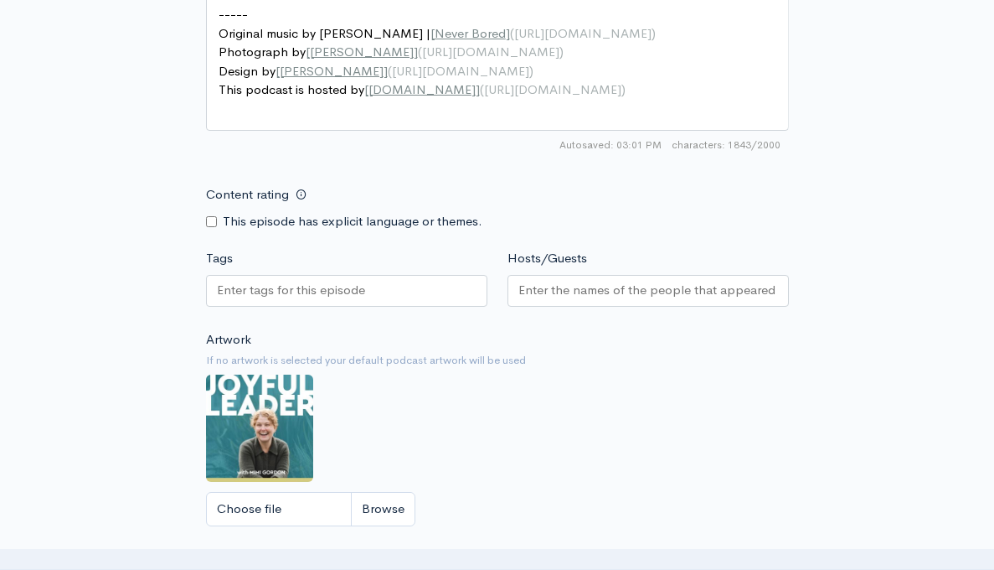
scroll to position [1746, 0]
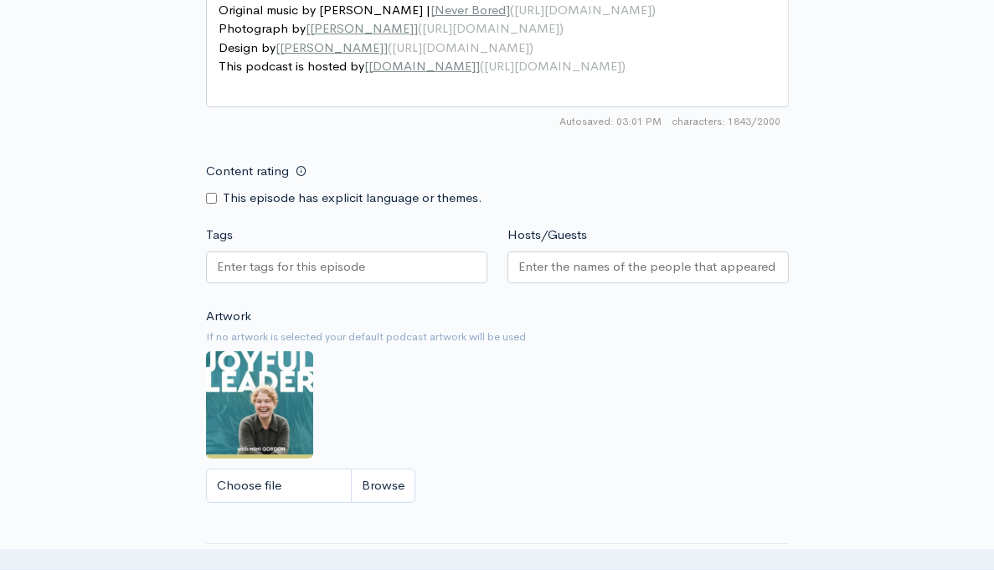
click at [301, 269] on input "Tags" at bounding box center [292, 266] width 151 height 19
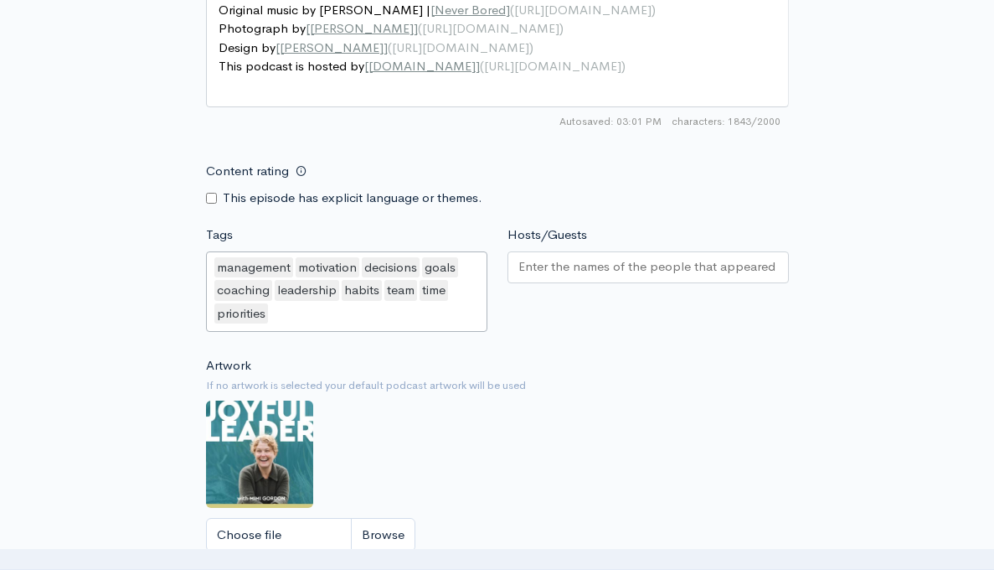
scroll to position [1784, 0]
click at [551, 265] on input "Hosts/Guests" at bounding box center [648, 266] width 260 height 19
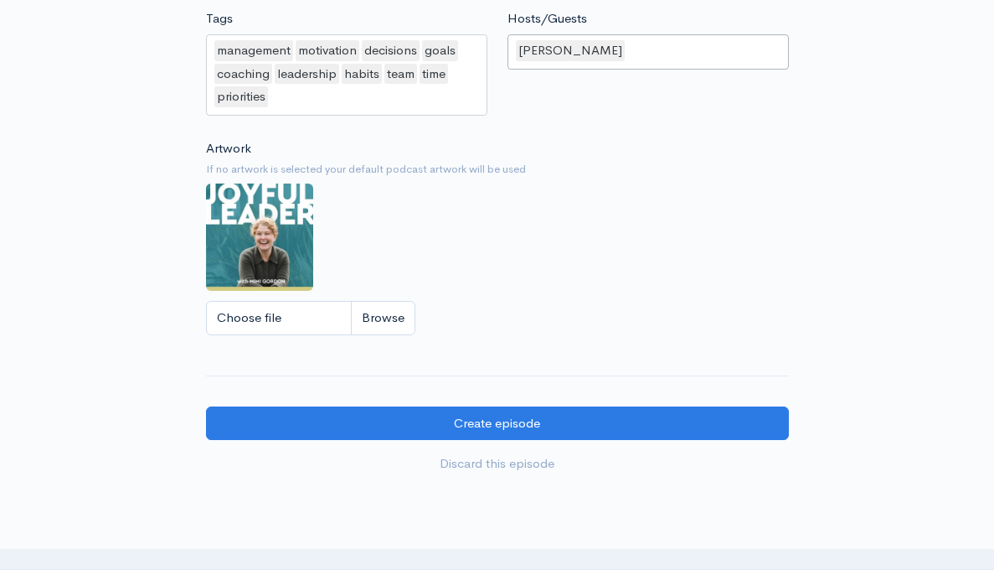
scroll to position [2067, 0]
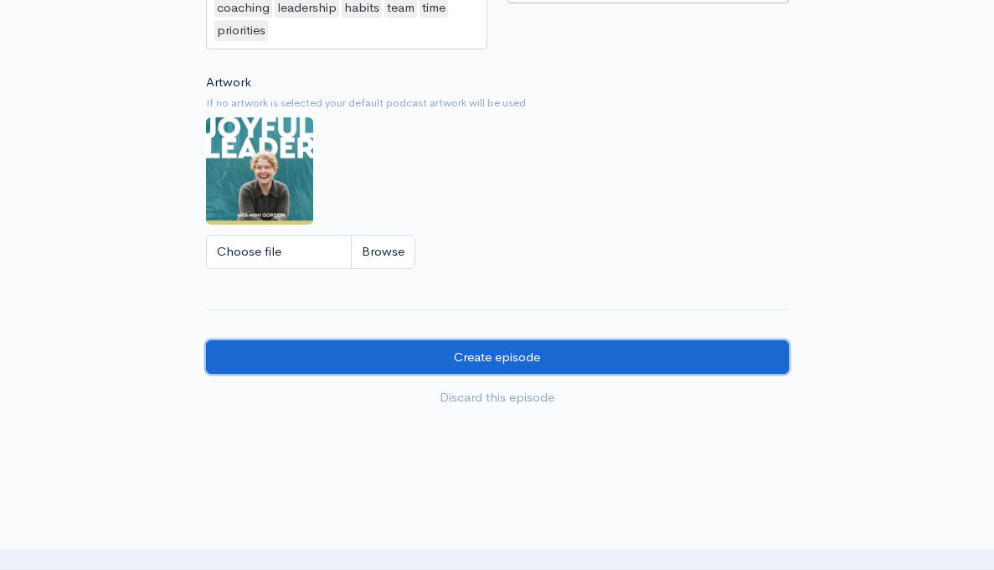
click at [511, 357] on input "Create episode" at bounding box center [497, 357] width 583 height 34
